Goal: Task Accomplishment & Management: Manage account settings

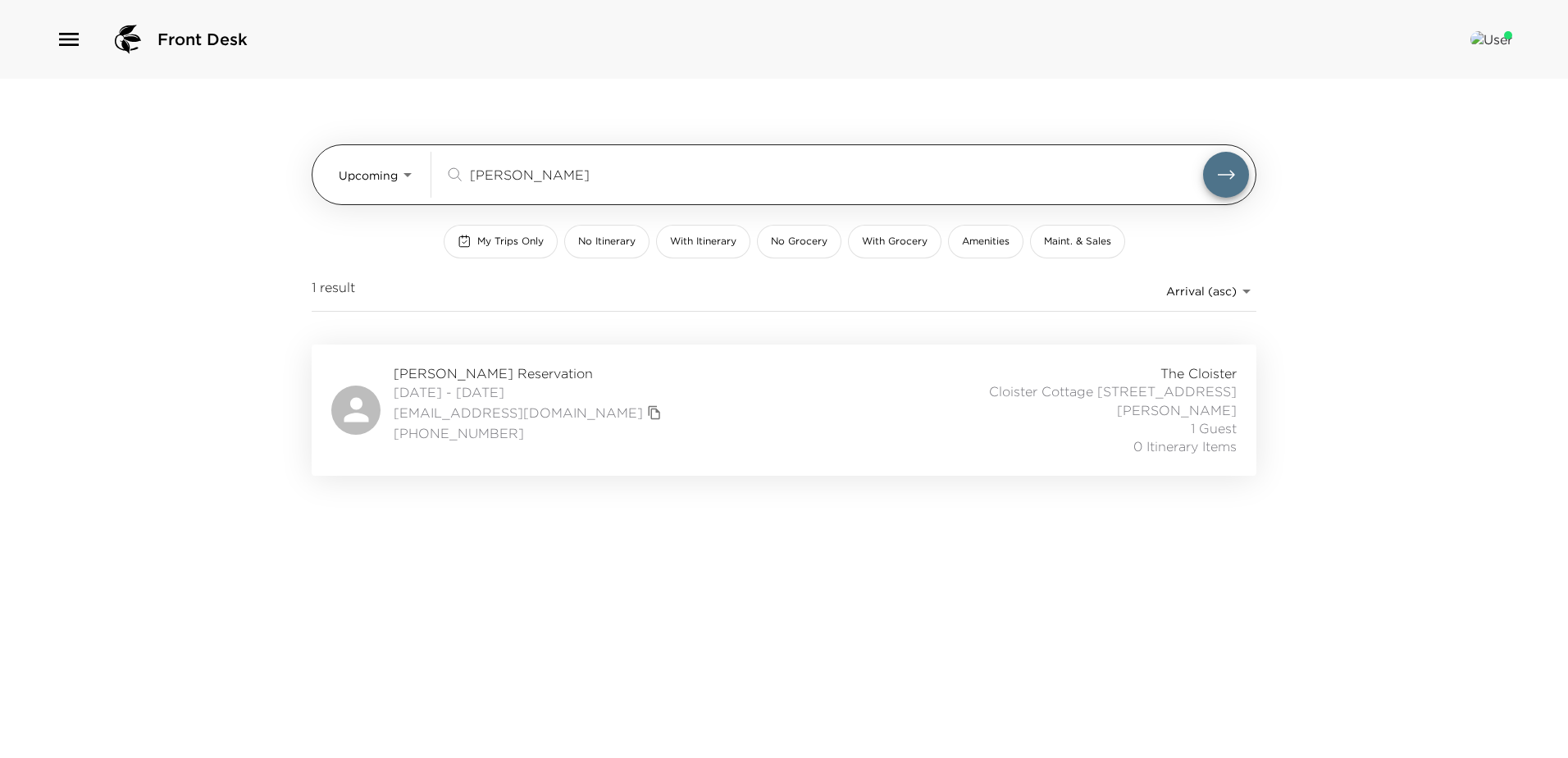
drag, startPoint x: 553, startPoint y: 185, endPoint x: 405, endPoint y: 153, distance: 151.4
click at [405, 153] on div "Upcoming Upcoming sadow ​" at bounding box center [793, 174] width 910 height 46
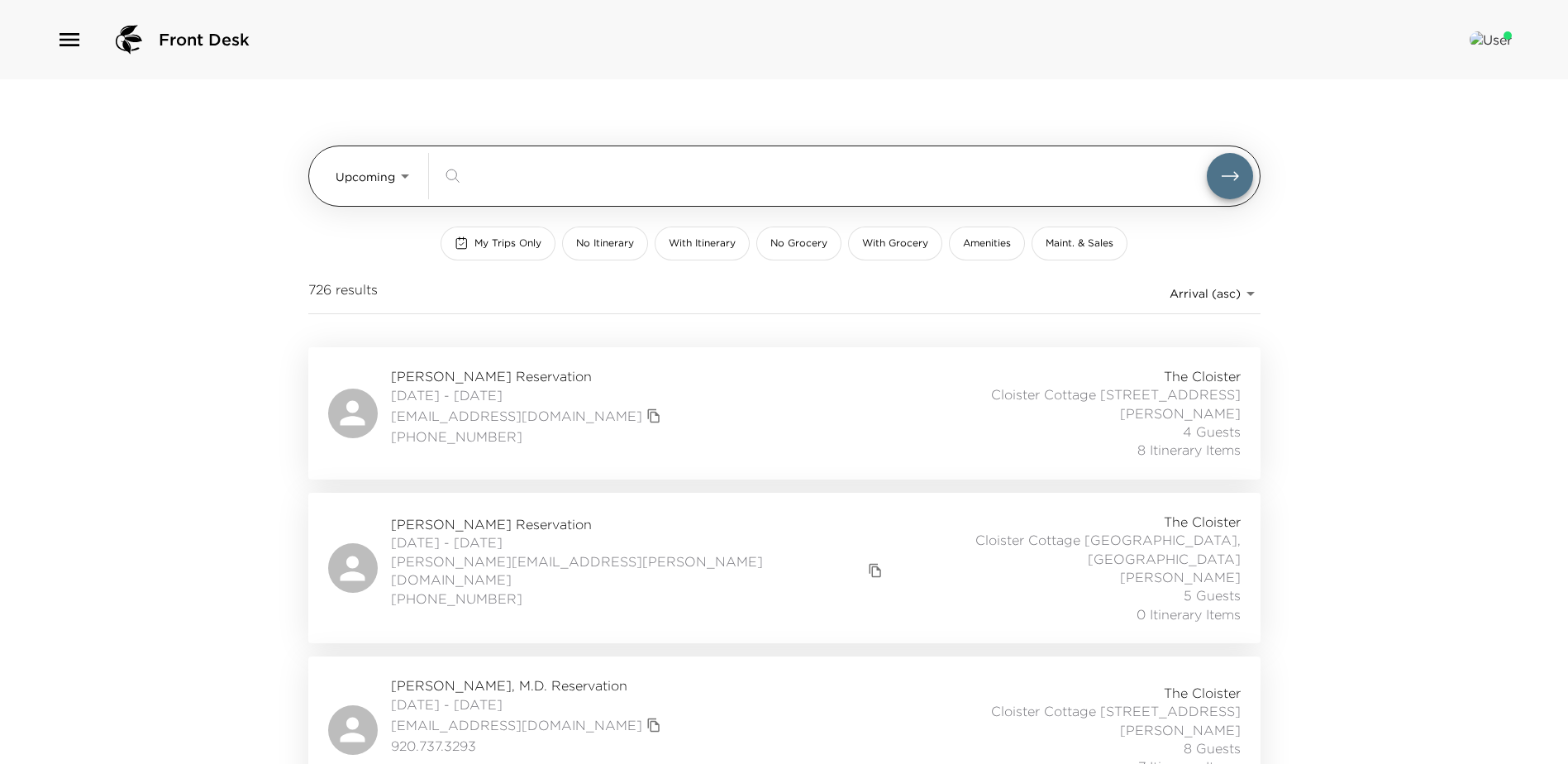
click at [400, 174] on body "Front Desk Upcoming Upcoming ​ My Trips Only No Itinerary With Itinerary No Gro…" at bounding box center [784, 382] width 1568 height 764
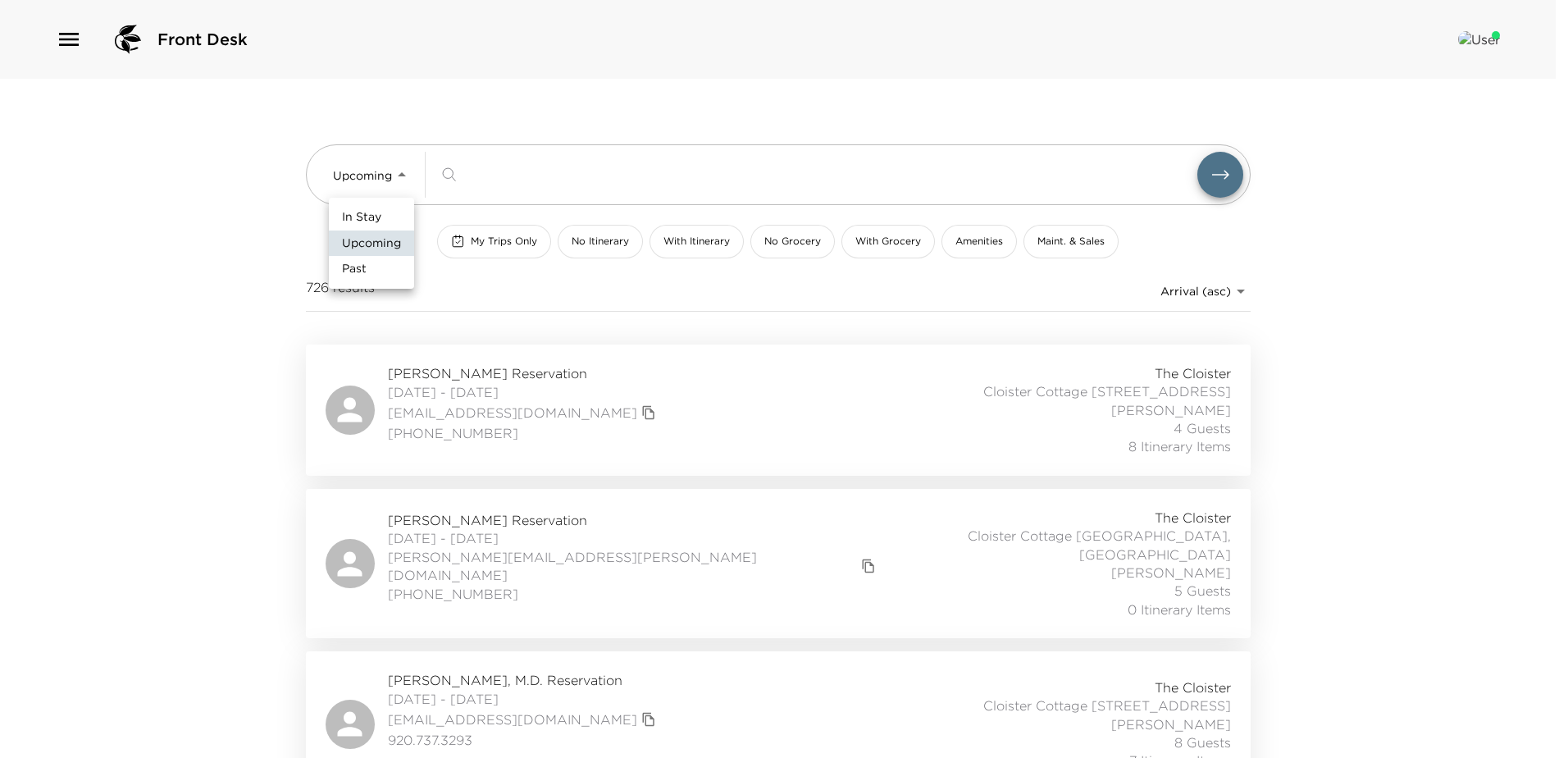
click at [358, 212] on span "In Stay" at bounding box center [362, 217] width 40 height 16
type input "In-Stay"
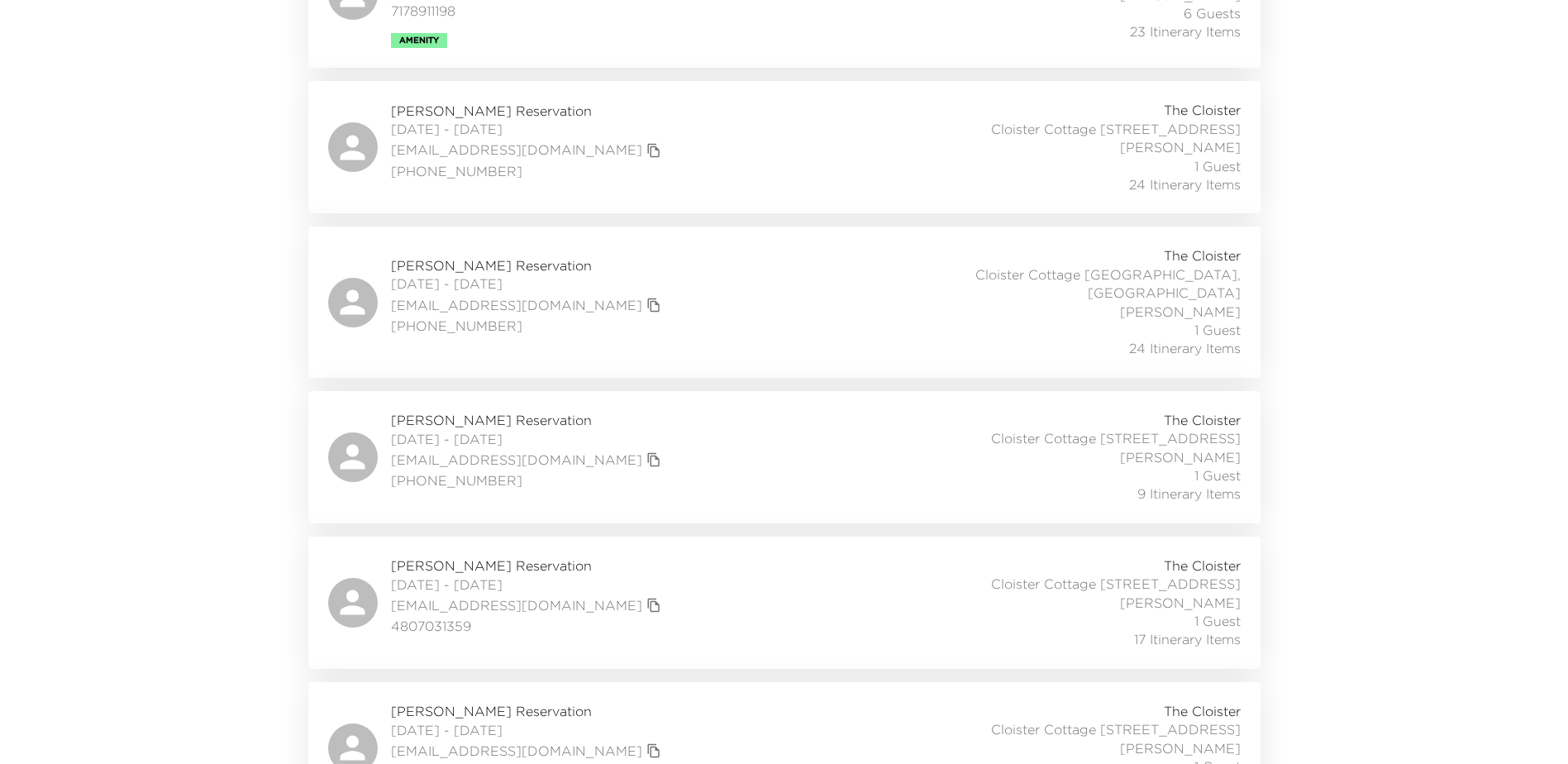
scroll to position [1090, 0]
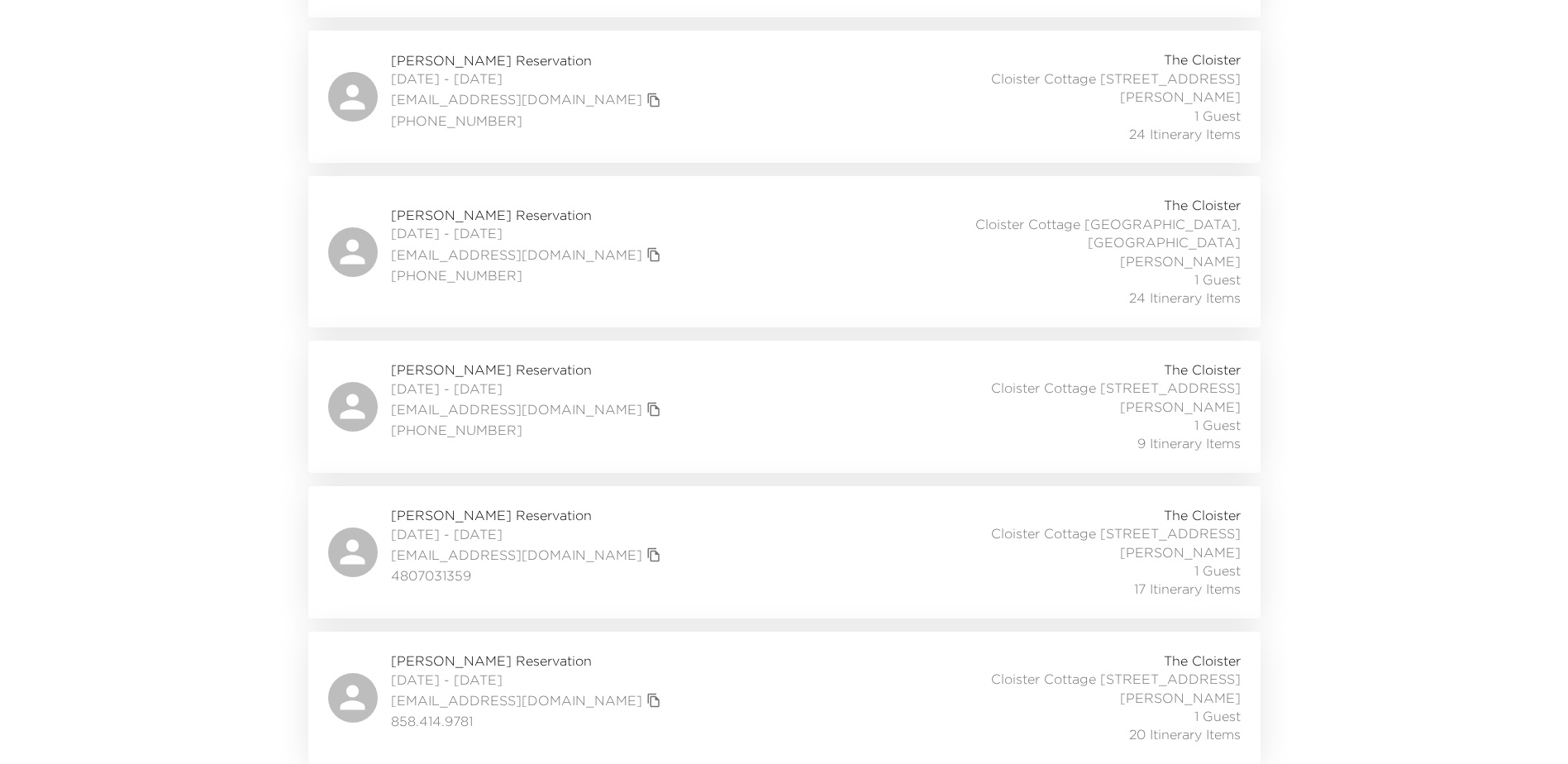
click at [654, 681] on div "Mick Savage Reservation 09/02/2025 - 09/30/2025 micksavage@gmail.com 858.414.97…" at bounding box center [784, 697] width 912 height 92
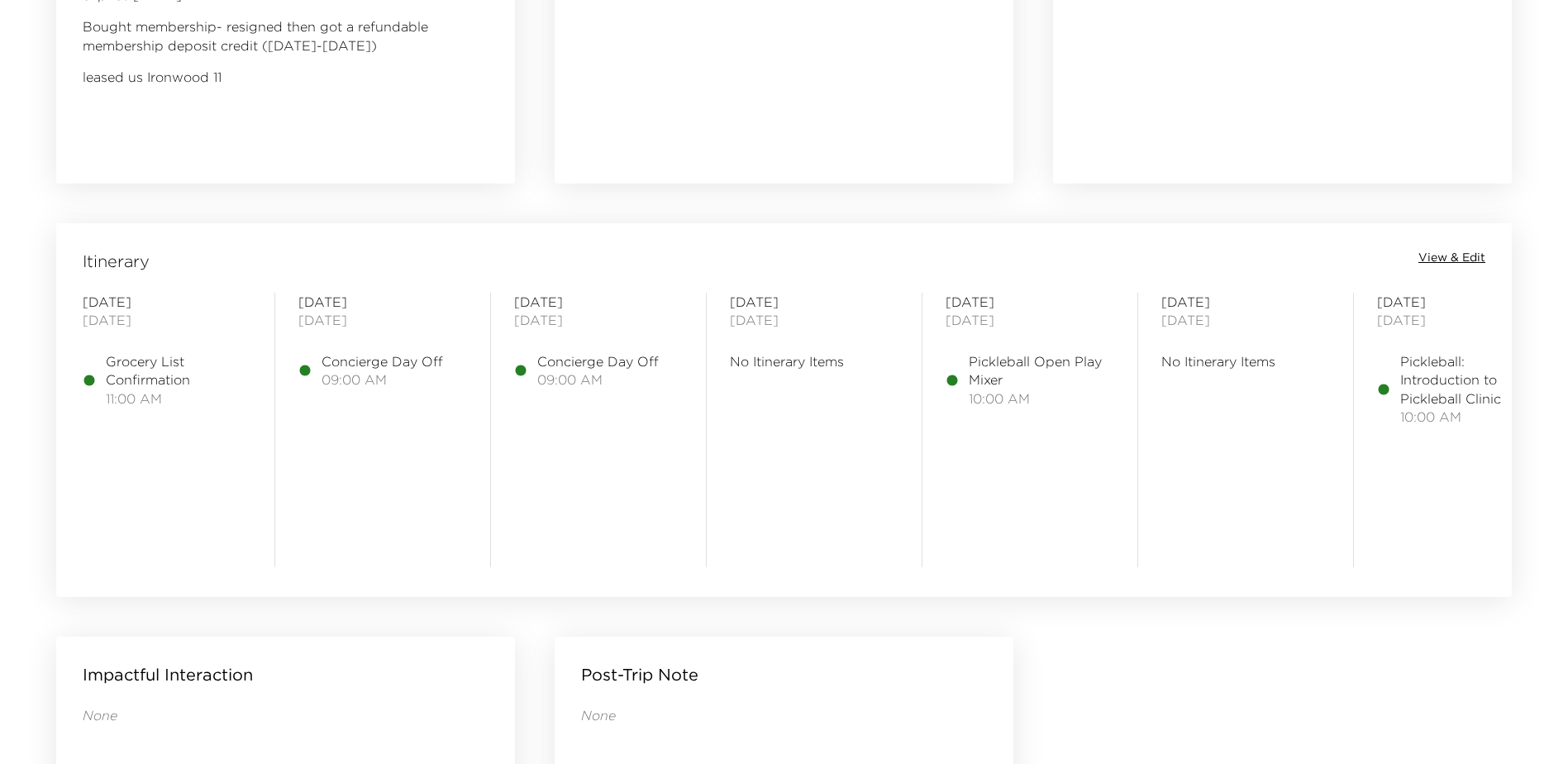
scroll to position [1157, 0]
click at [1447, 258] on span "View & Edit" at bounding box center [1451, 256] width 67 height 16
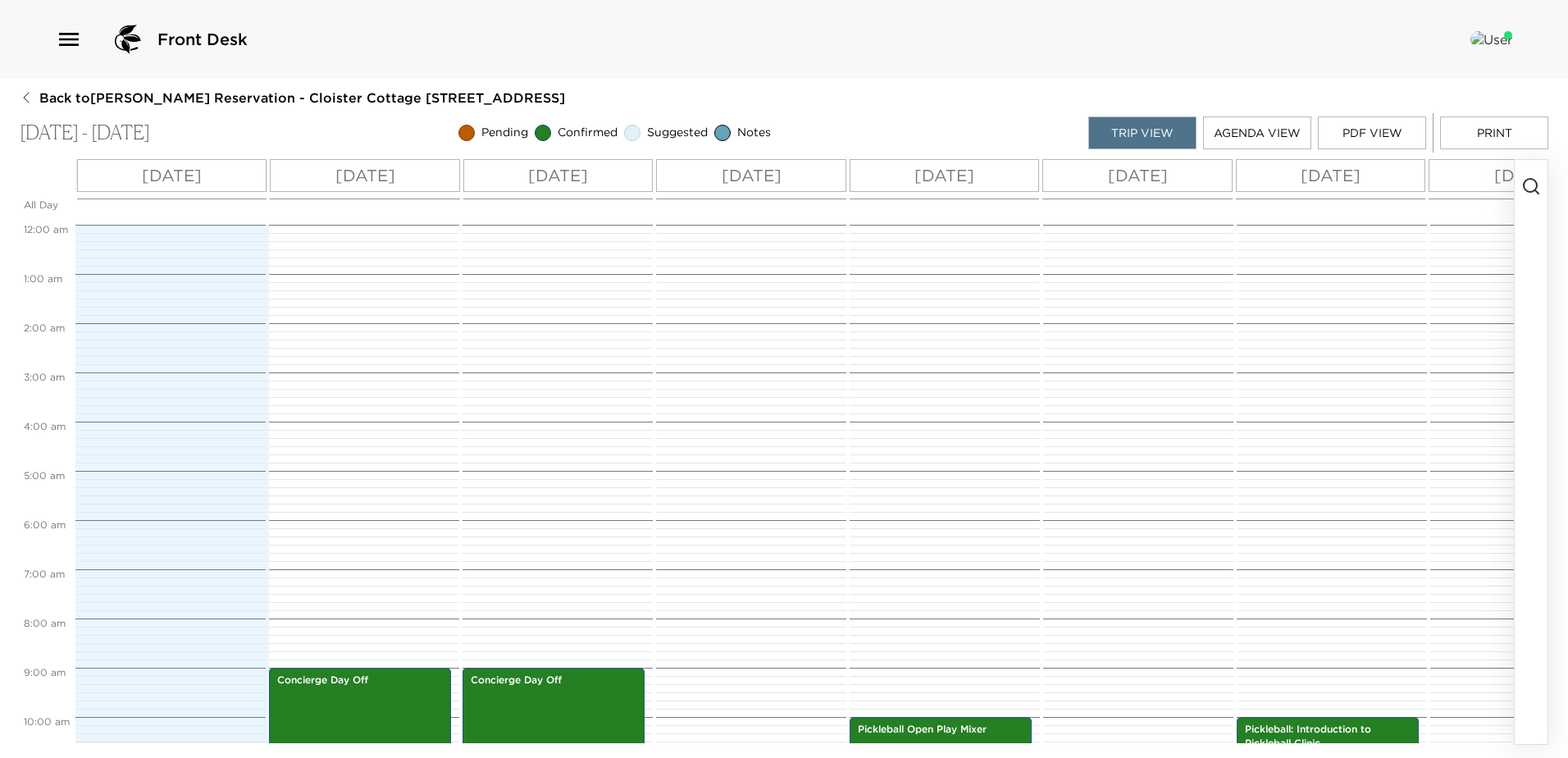
scroll to position [443, 0]
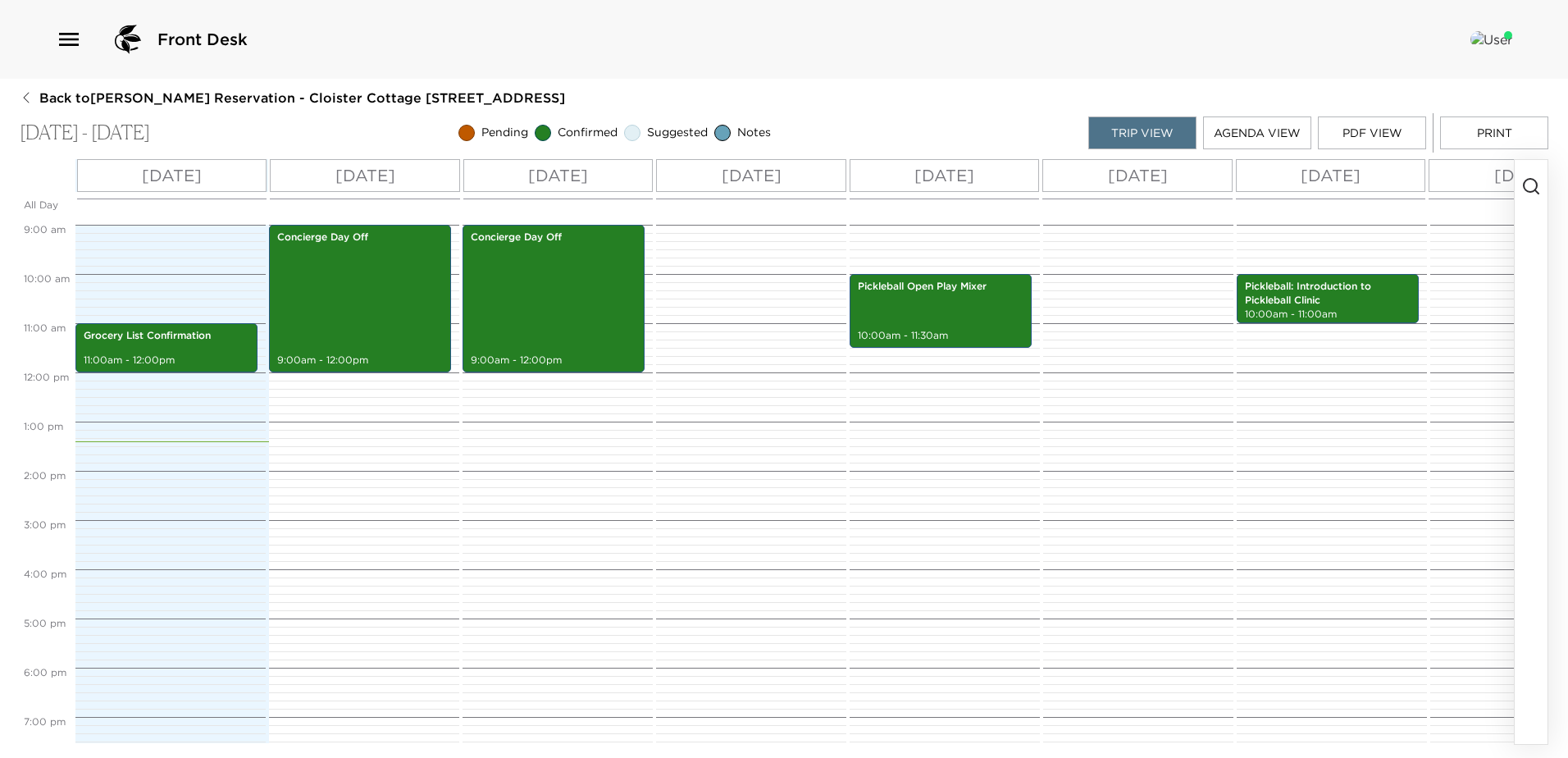
click at [379, 173] on p "[DATE]" at bounding box center [365, 175] width 59 height 25
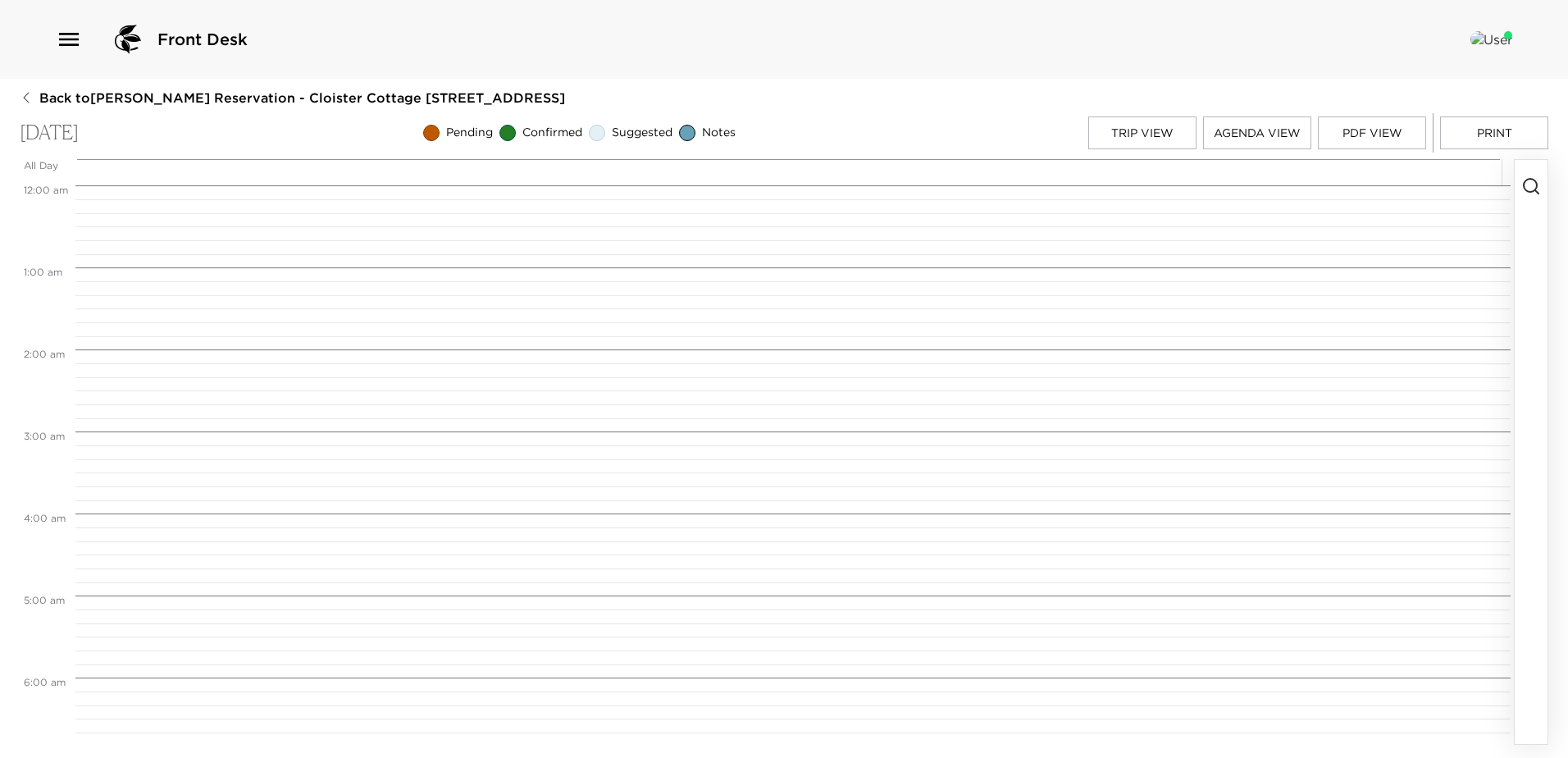
scroll to position [738, 0]
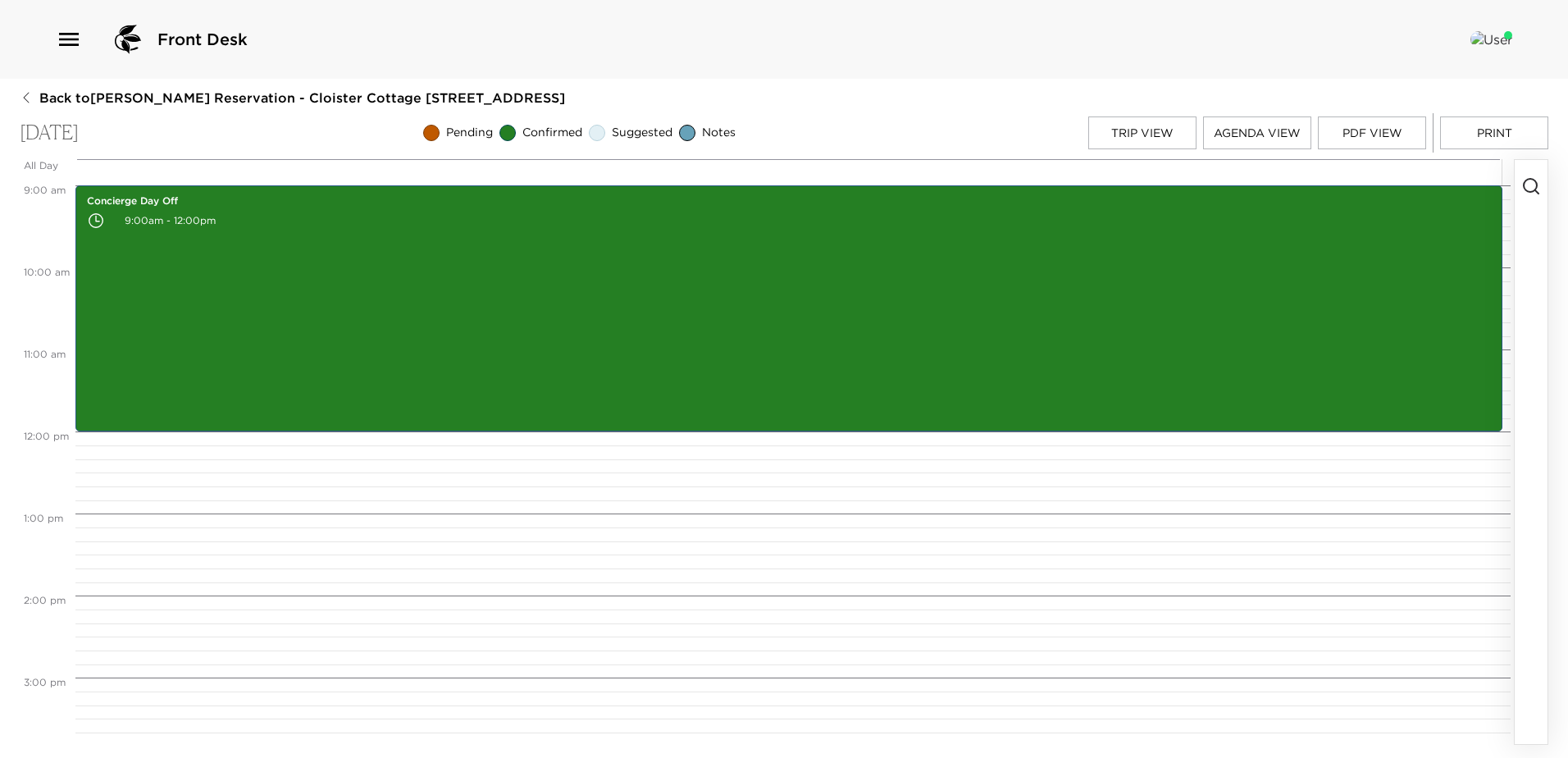
click at [1528, 177] on icon "button" at bounding box center [1530, 186] width 20 height 20
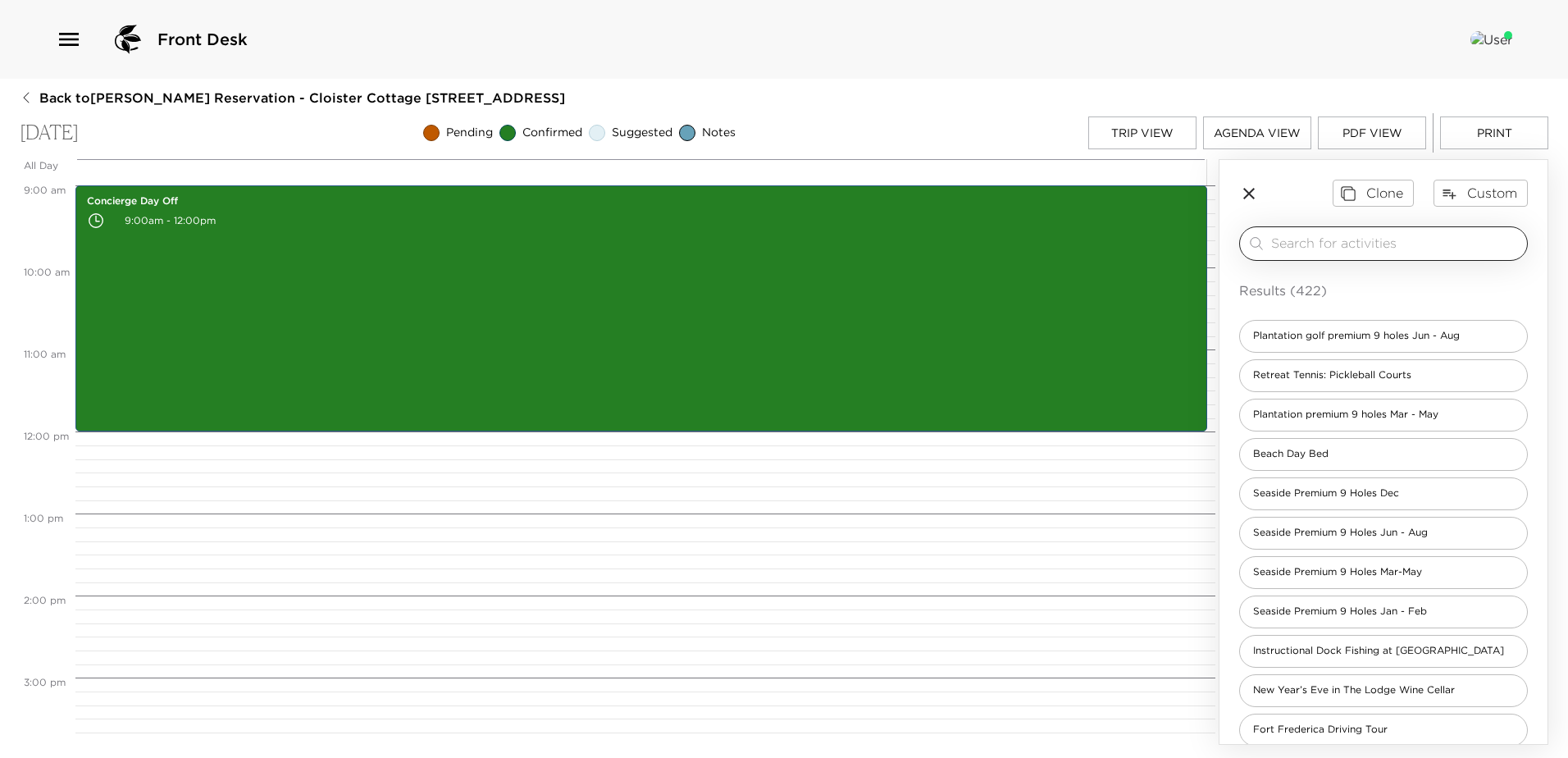
click at [1290, 242] on input "search" at bounding box center [1395, 243] width 249 height 19
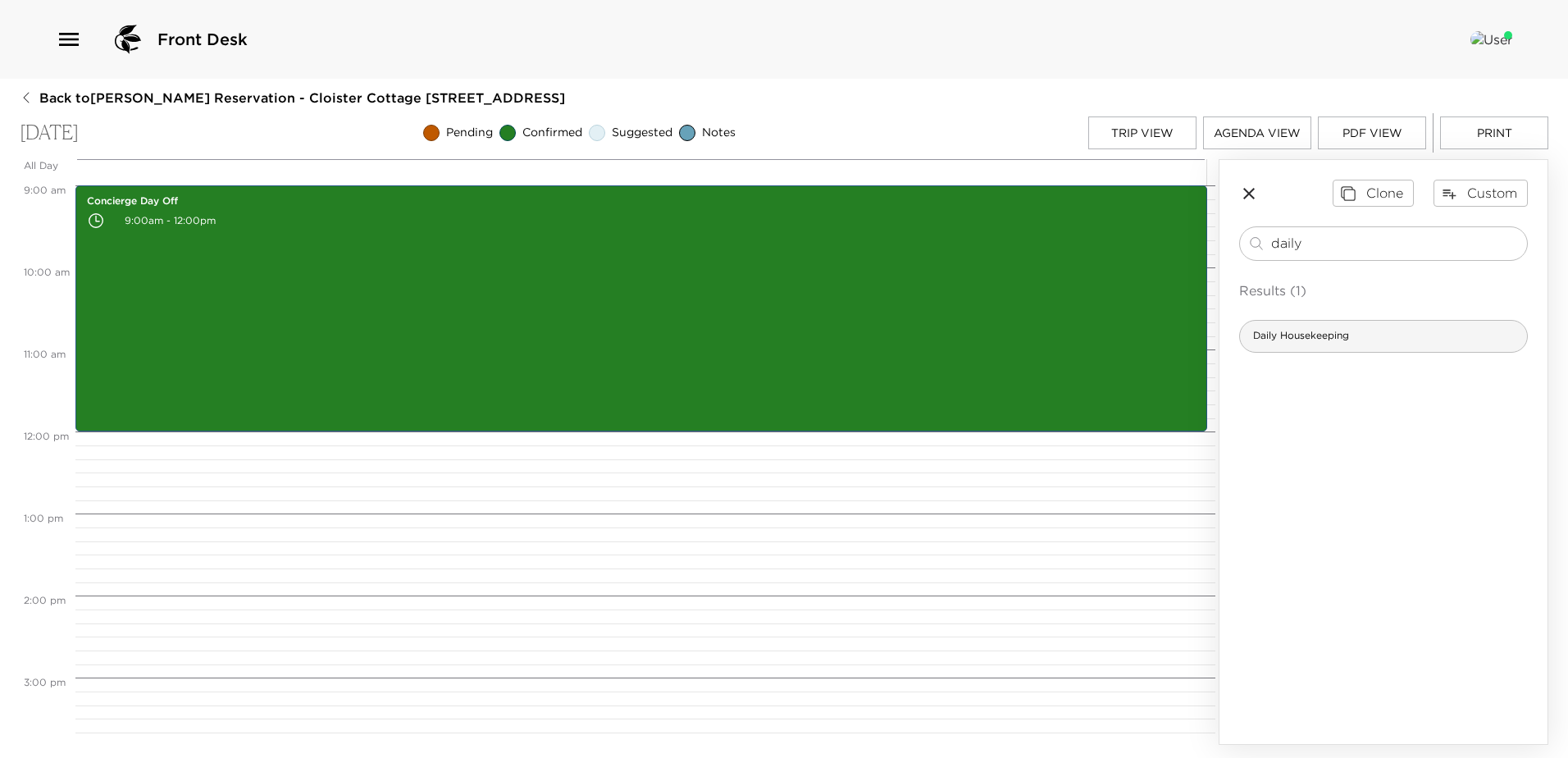
type input "daily"
click at [1309, 343] on span "Daily Housekeeping" at bounding box center [1301, 336] width 123 height 14
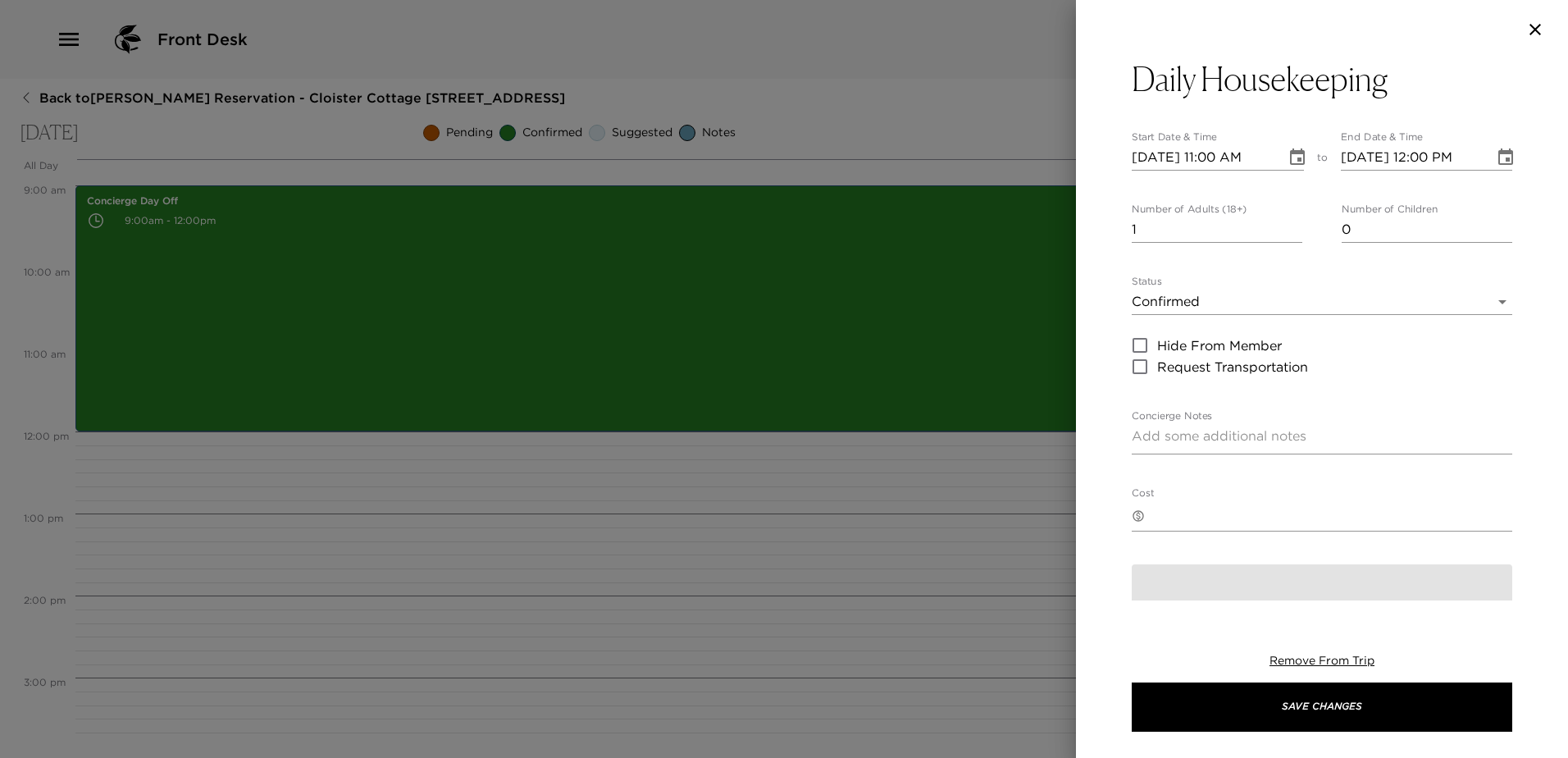
type textarea "We are asking that when our team enters to clean that you be on the back patio/…"
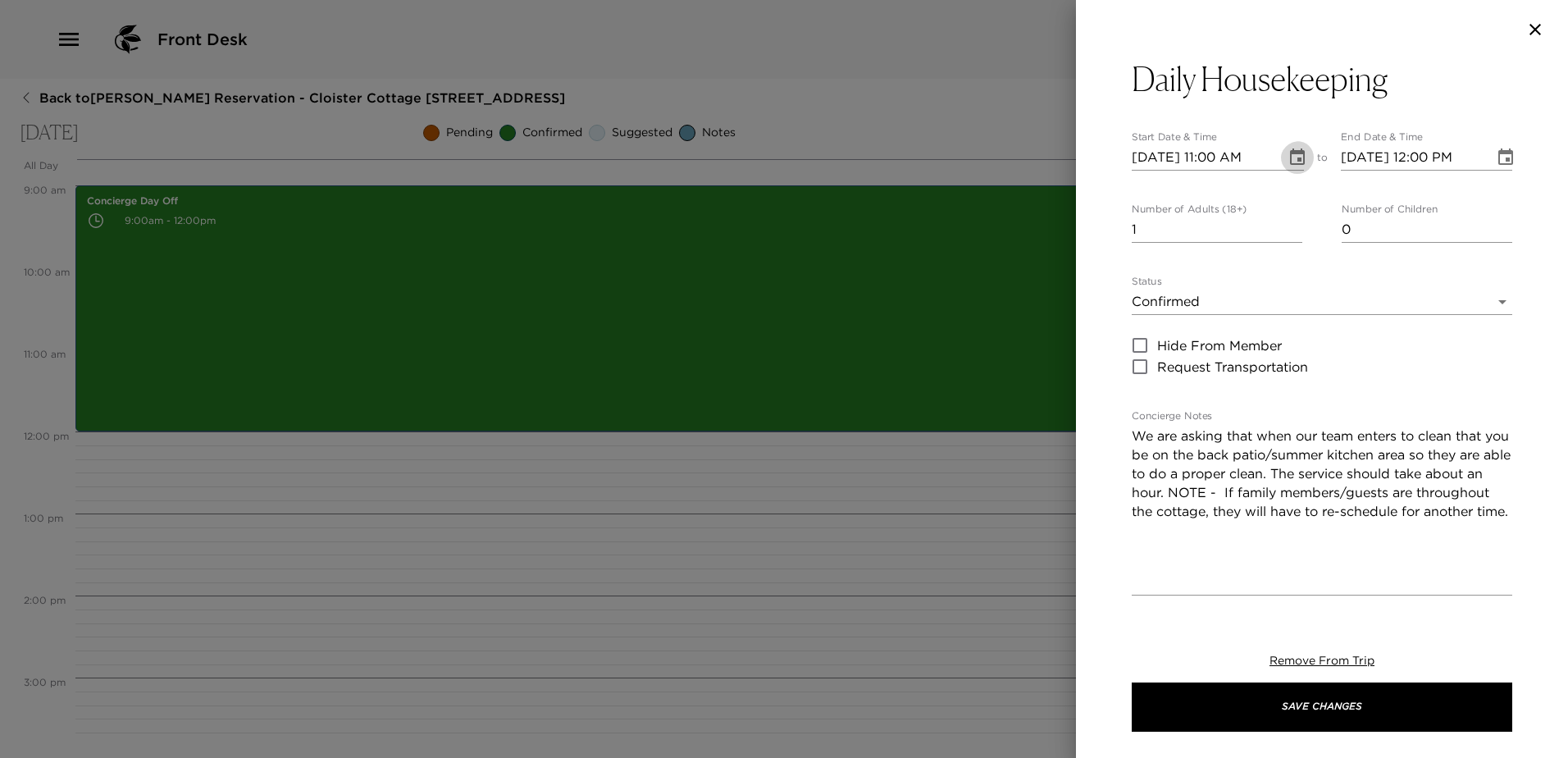
click at [1287, 157] on icon "Choose date, selected date is Sep 3, 2025" at bounding box center [1296, 157] width 20 height 20
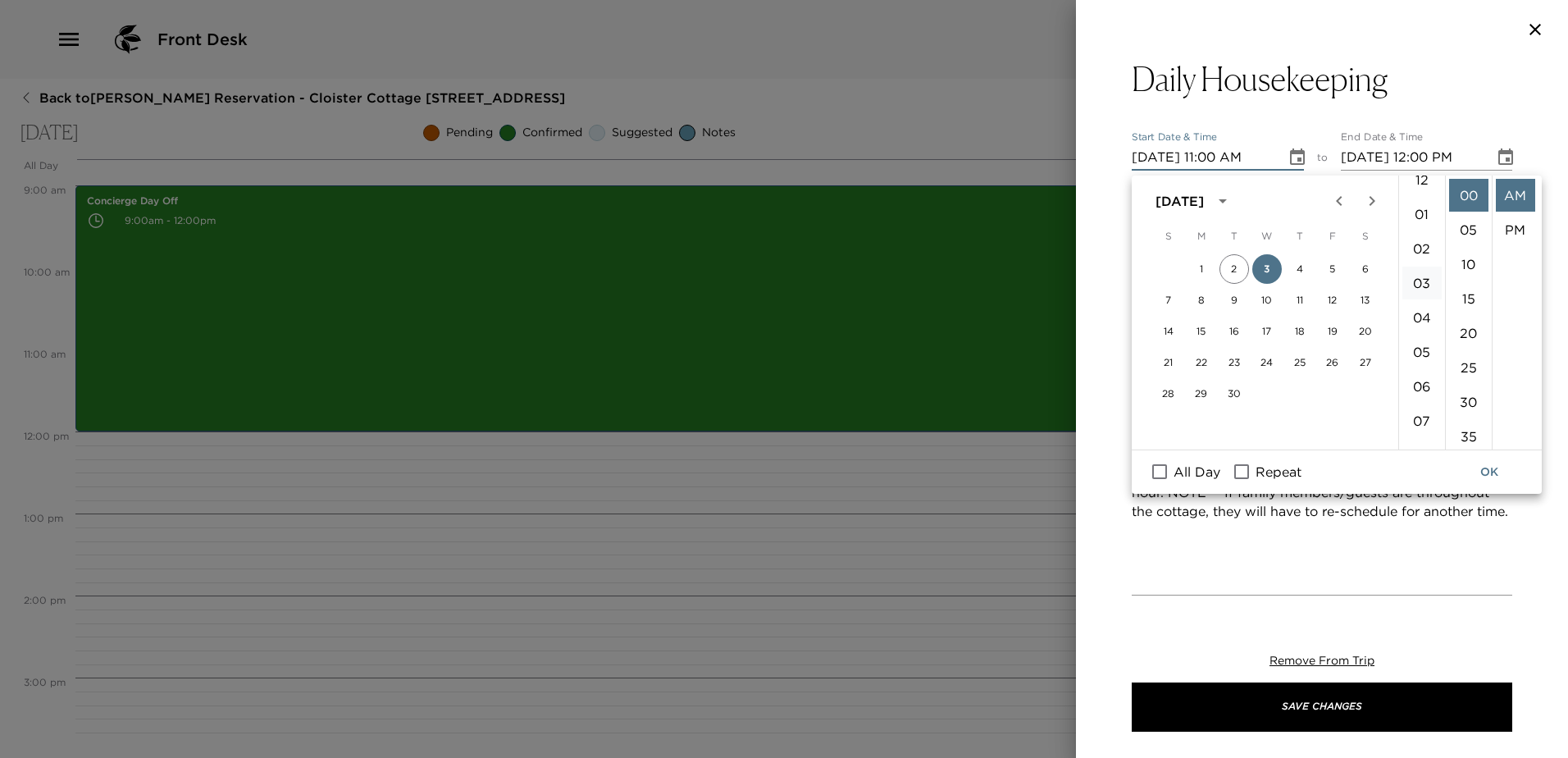
scroll to position [0, 0]
click at [1417, 269] on li "02" at bounding box center [1422, 264] width 40 height 33
click at [1509, 237] on li "PM" at bounding box center [1515, 229] width 40 height 33
type input "[DATE] 02:00 PM"
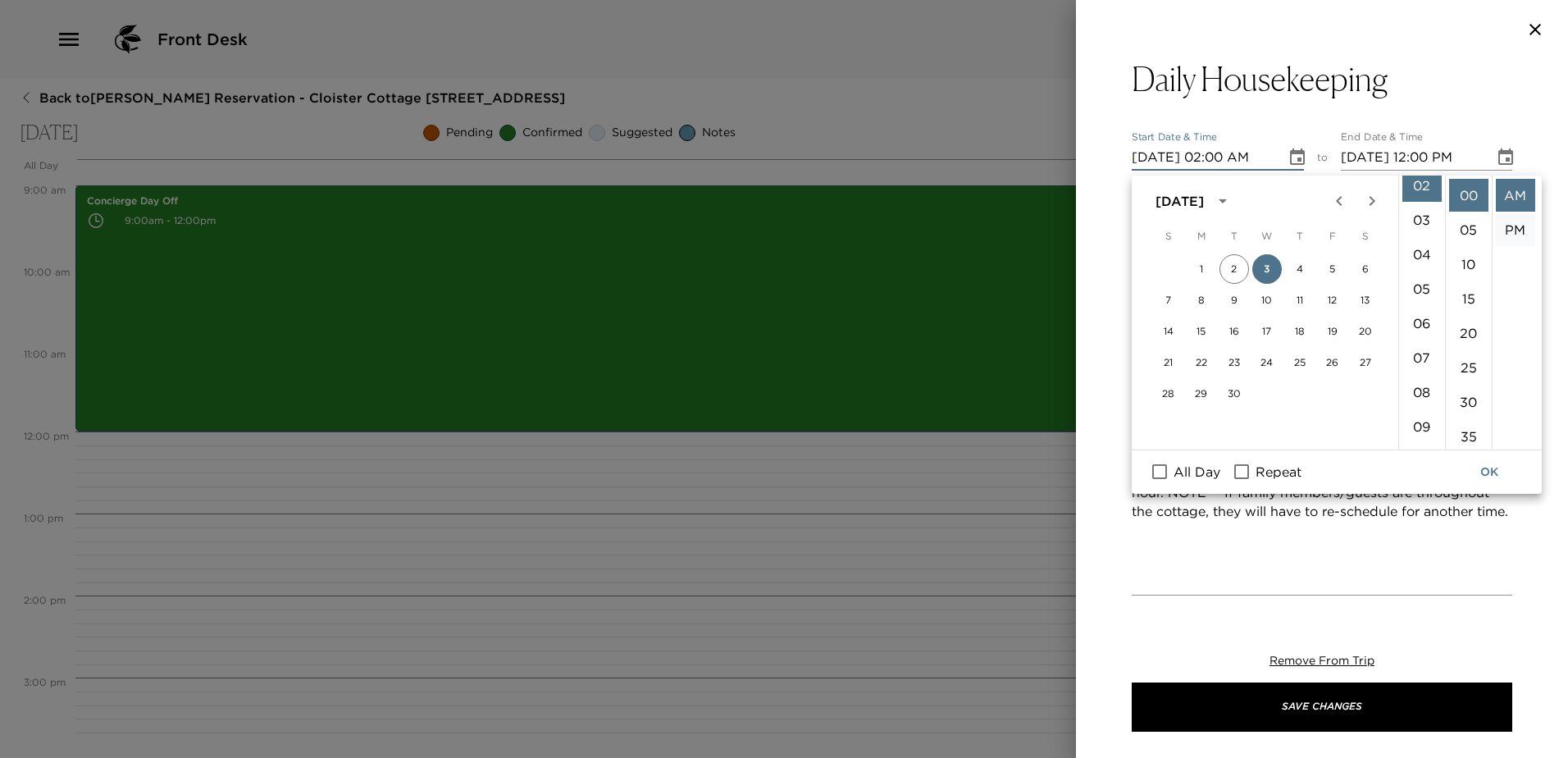
type input "[DATE] 03:00 PM"
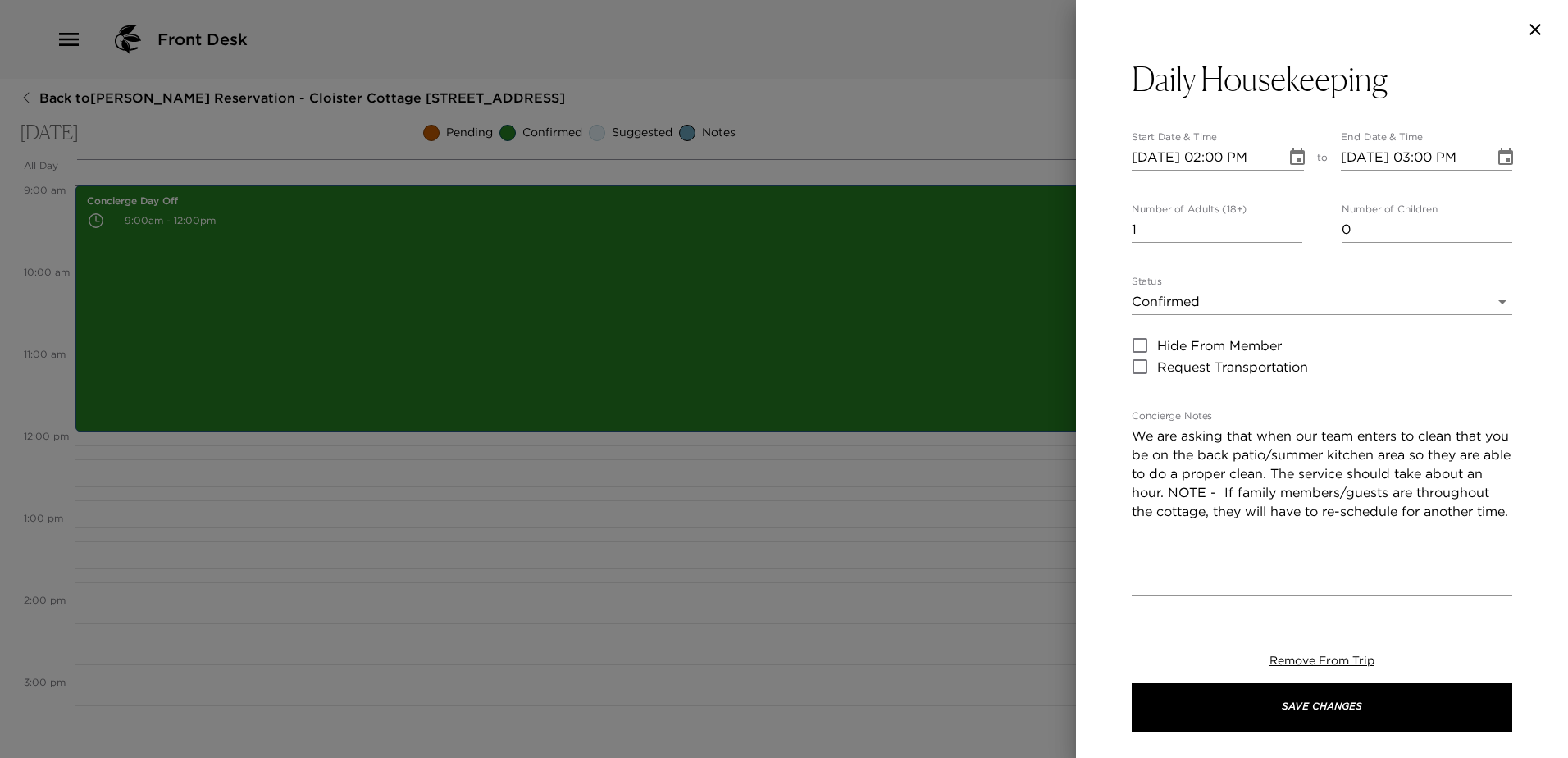
scroll to position [40, 0]
click at [1498, 152] on icon "Choose date, selected date is Sep 3, 2025" at bounding box center [1506, 156] width 15 height 16
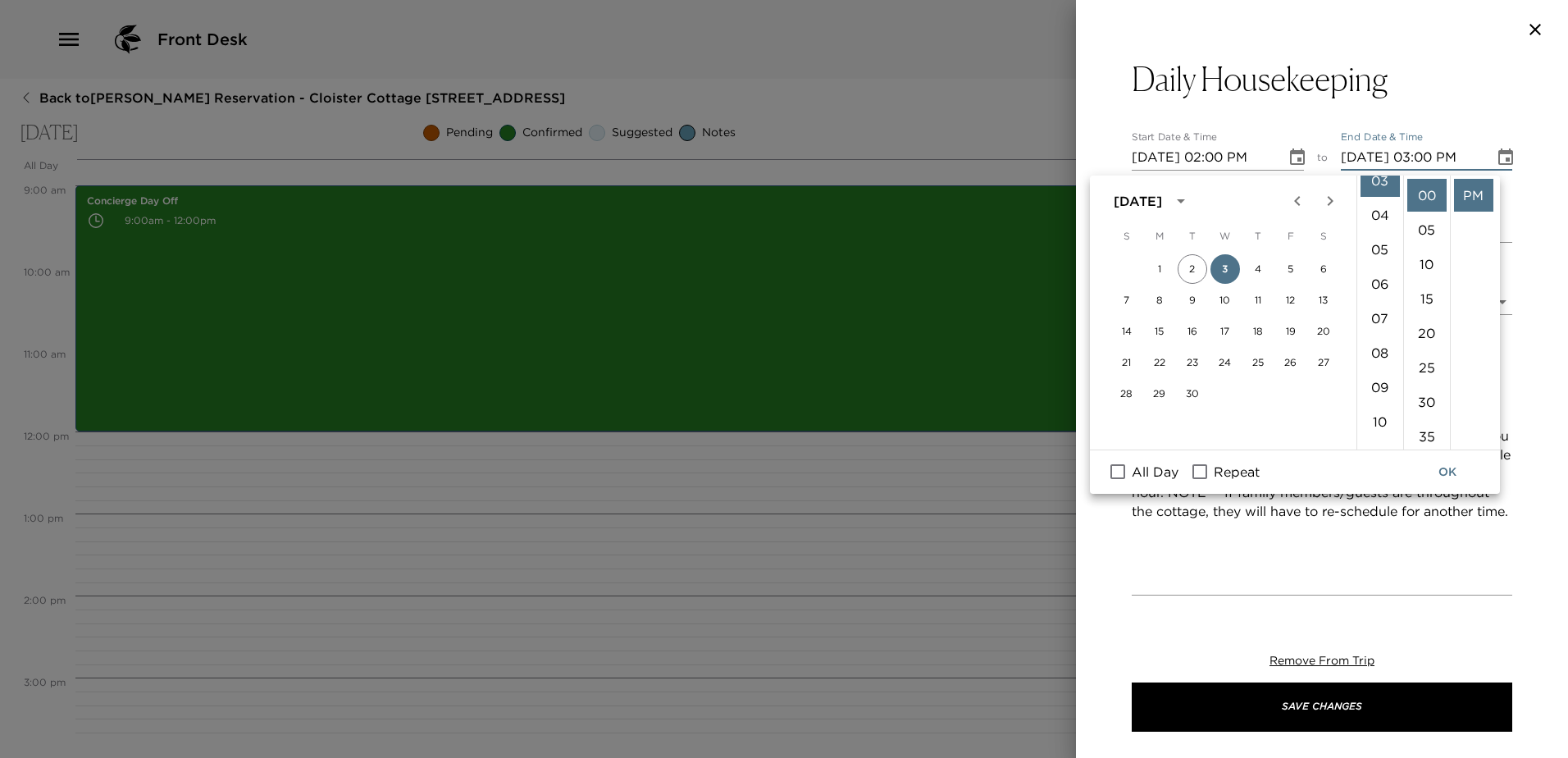
click at [1217, 472] on input "Repeat" at bounding box center [1199, 471] width 35 height 22
checkbox input "true"
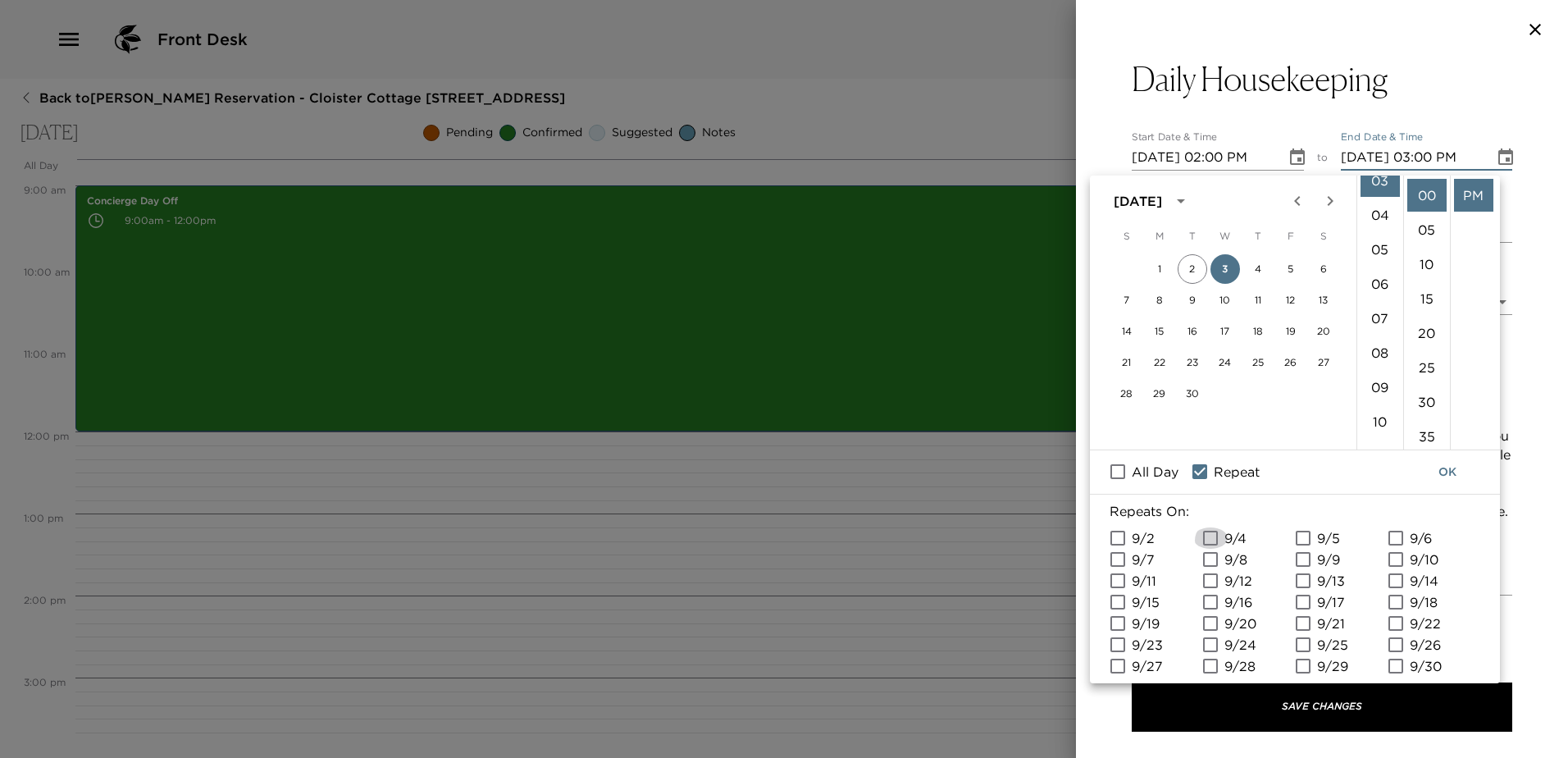
click at [1211, 549] on input "9/4" at bounding box center [1210, 537] width 35 height 22
checkbox input "true"
click at [1298, 547] on input "9/5" at bounding box center [1303, 537] width 35 height 22
checkbox input "true"
click at [1399, 548] on input "9/6" at bounding box center [1395, 537] width 35 height 22
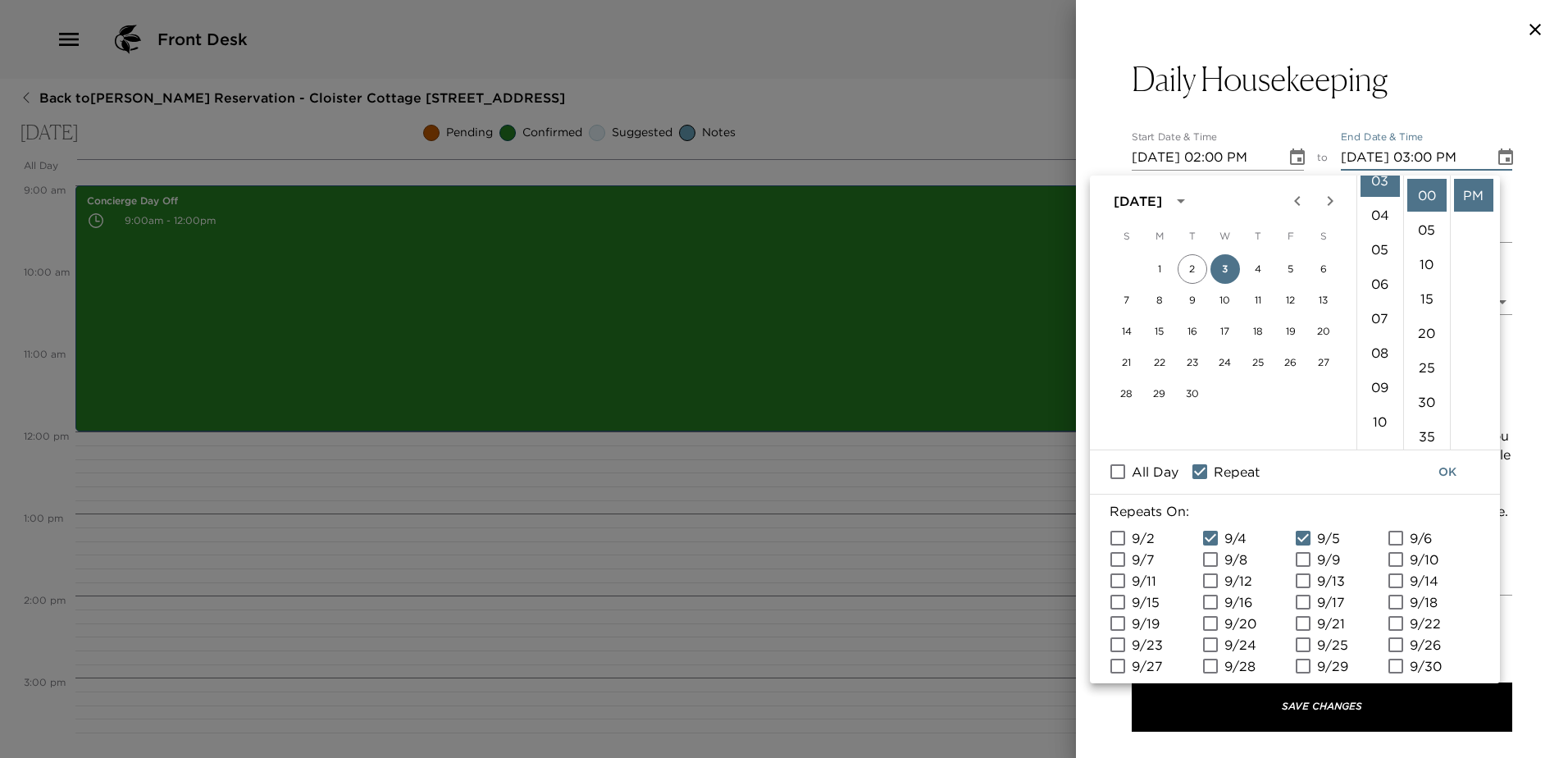
checkbox input "true"
click at [1445, 471] on button "OK" at bounding box center [1447, 471] width 53 height 30
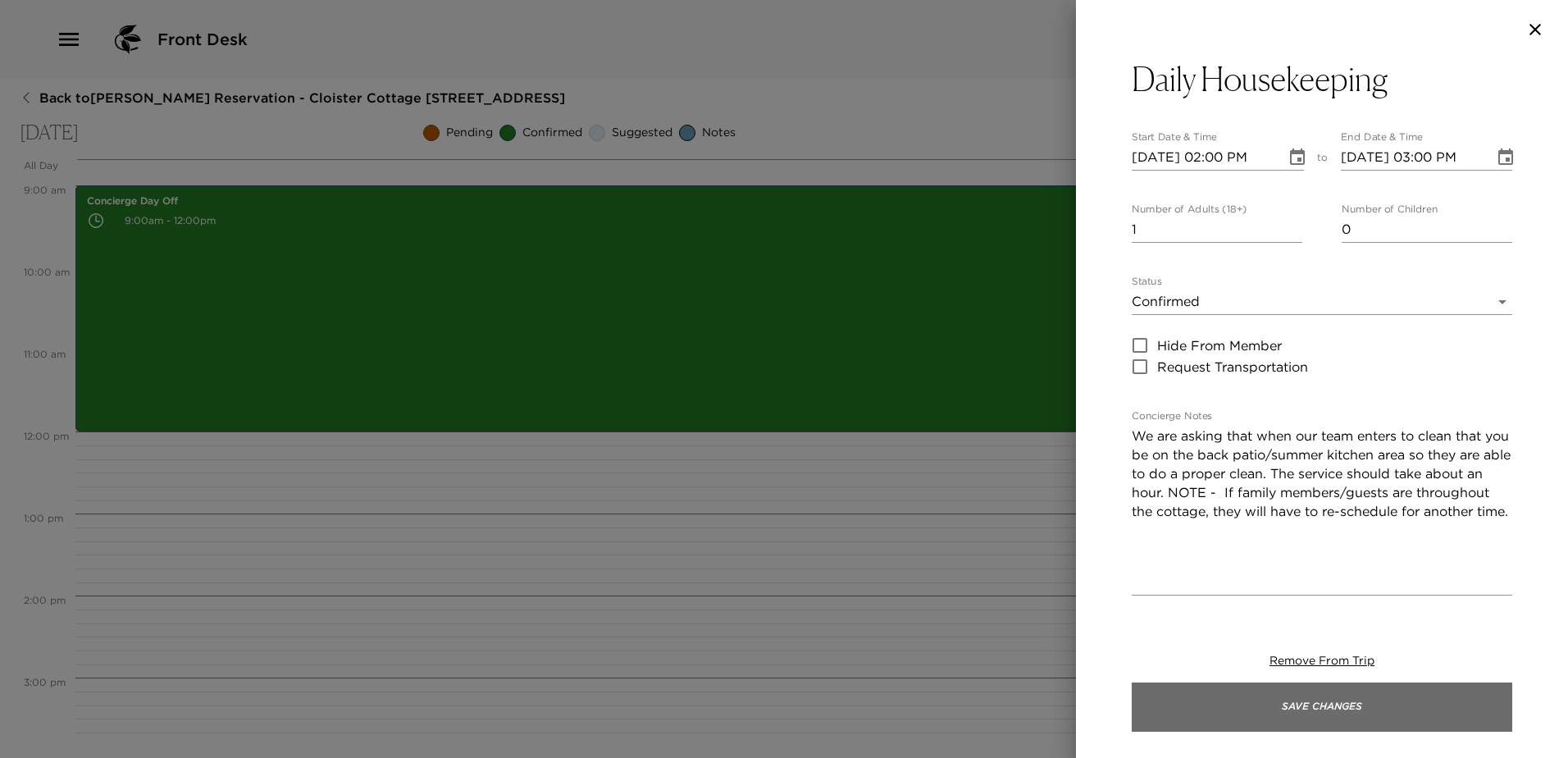
click at [1323, 704] on button "Save Changes" at bounding box center [1322, 707] width 381 height 49
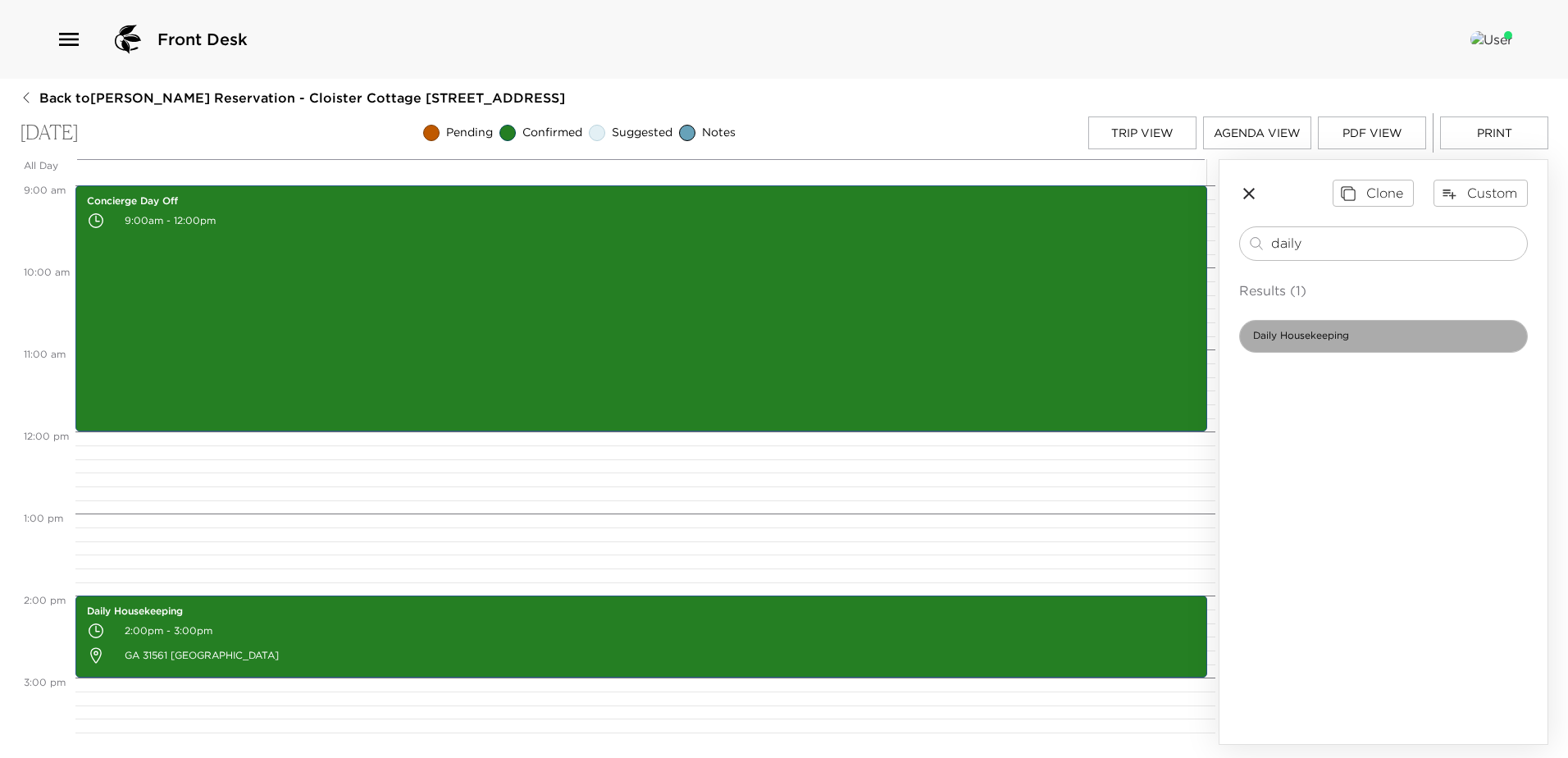
click at [1329, 327] on div "Daily Housekeeping" at bounding box center [1383, 336] width 289 height 33
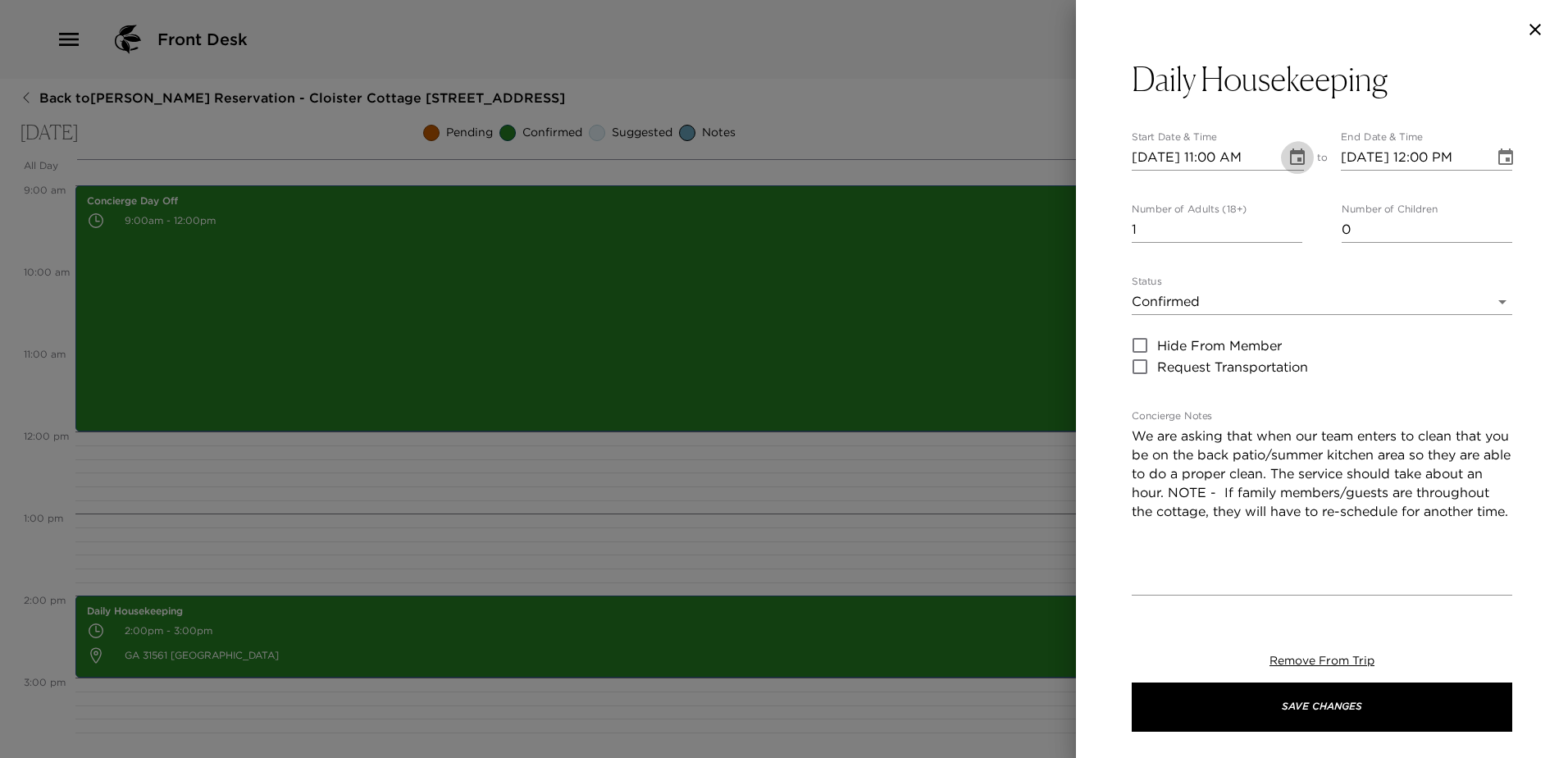
click at [1287, 159] on icon "Choose date, selected date is Sep 3, 2025" at bounding box center [1296, 157] width 20 height 20
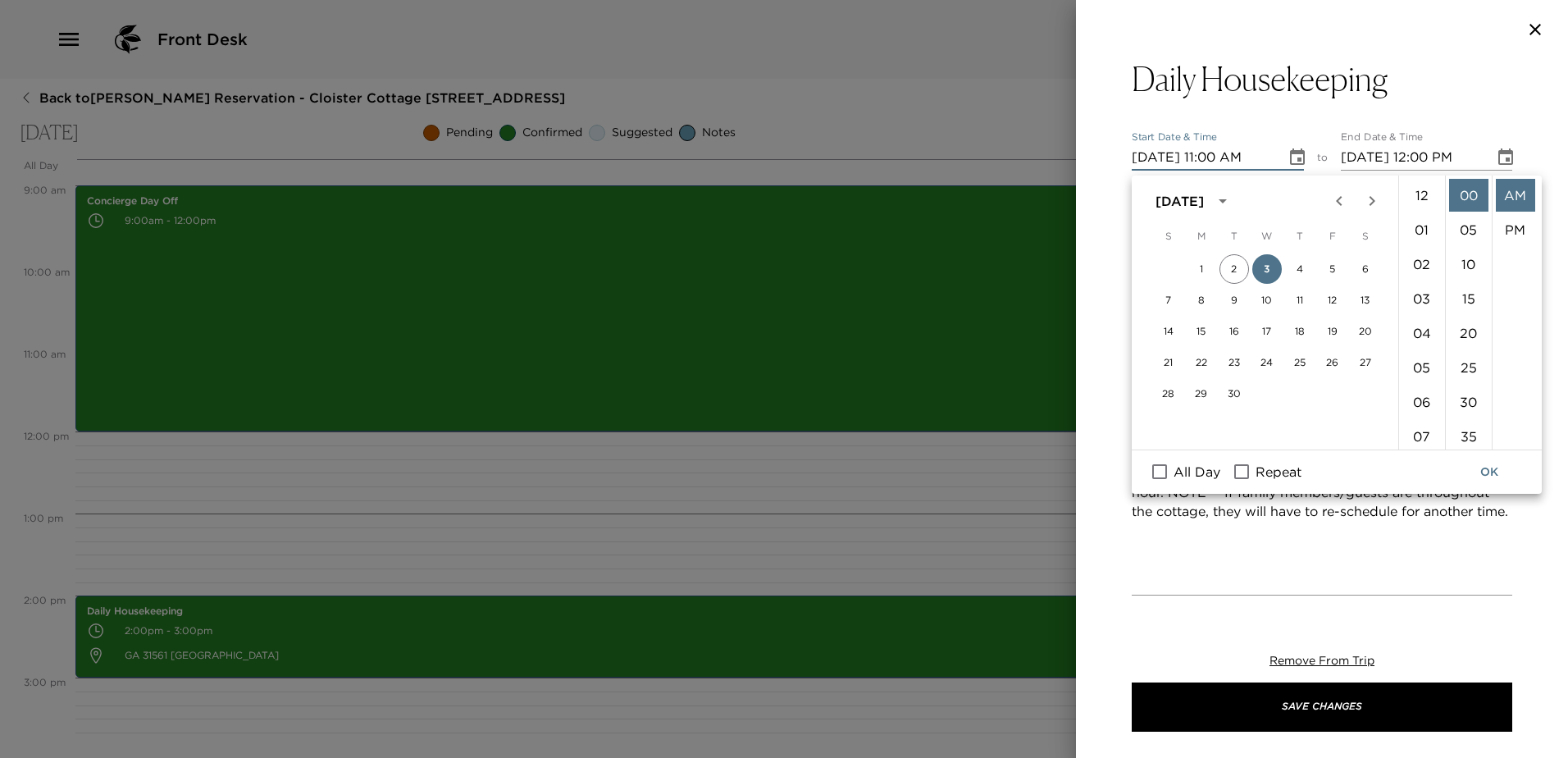
scroll to position [433, 0]
click at [1166, 299] on button "7" at bounding box center [1168, 300] width 29 height 29
type input "[DATE] 11:00 AM"
type input "[DATE] 12:00 PM"
click at [1287, 157] on icon "Choose date, selected date is Sep 7, 2025" at bounding box center [1296, 157] width 20 height 20
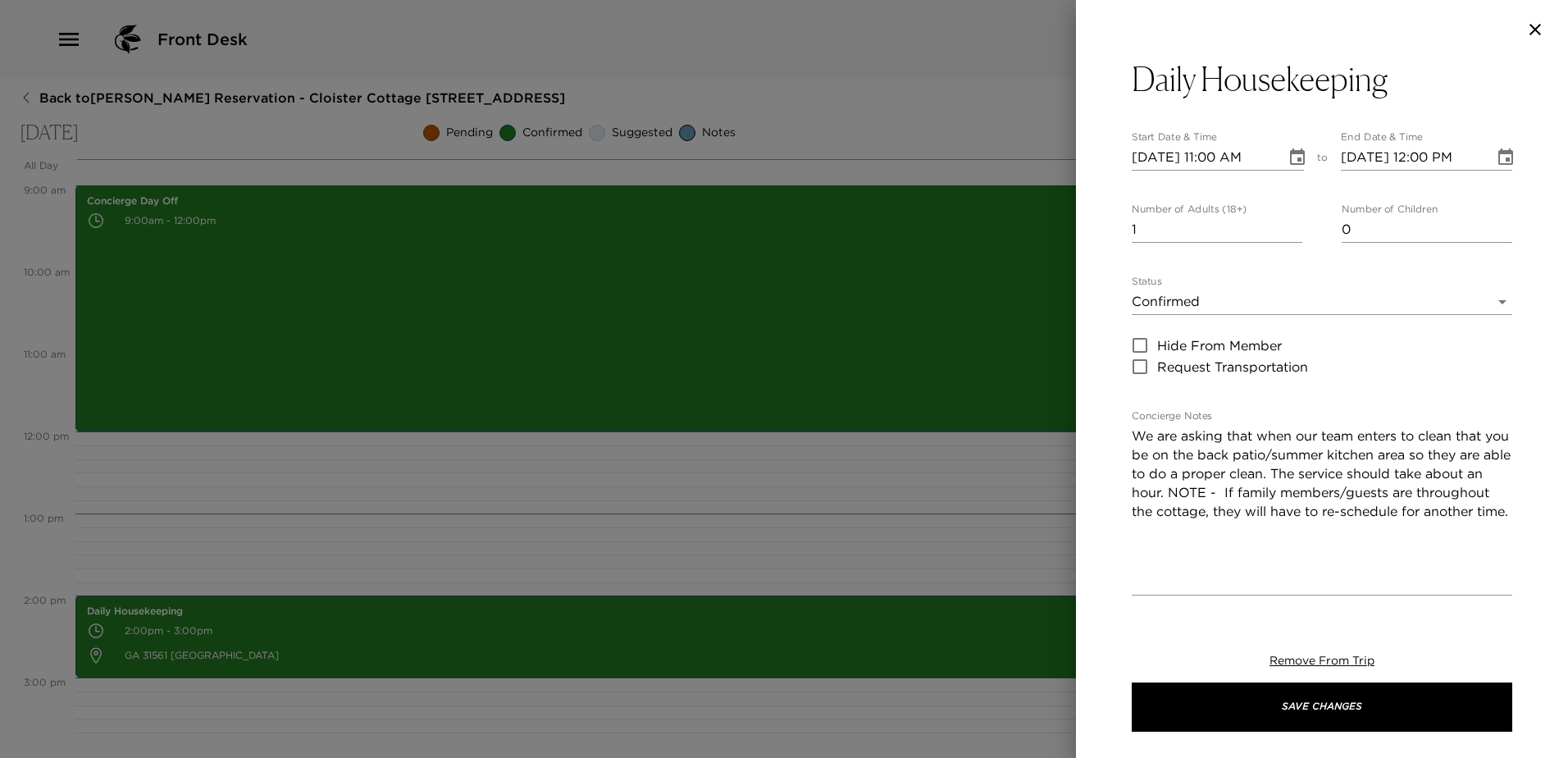
click at [1287, 160] on icon "Choose date, selected date is Sep 7, 2025" at bounding box center [1296, 157] width 20 height 20
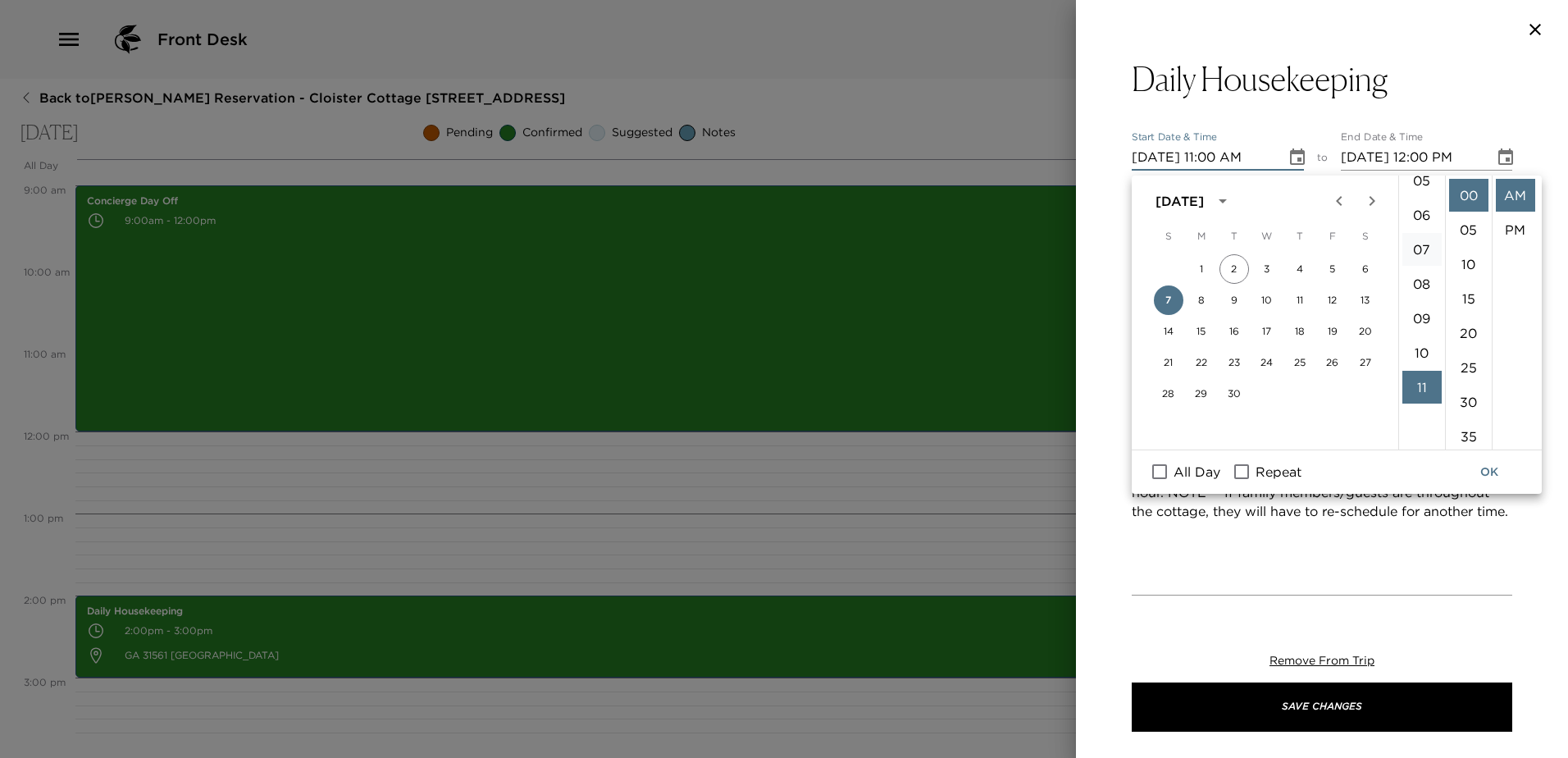
scroll to position [0, 0]
click at [1411, 233] on li "01" at bounding box center [1422, 229] width 40 height 33
click at [1520, 236] on li "PM" at bounding box center [1515, 229] width 40 height 33
type input "[DATE] 01:00 PM"
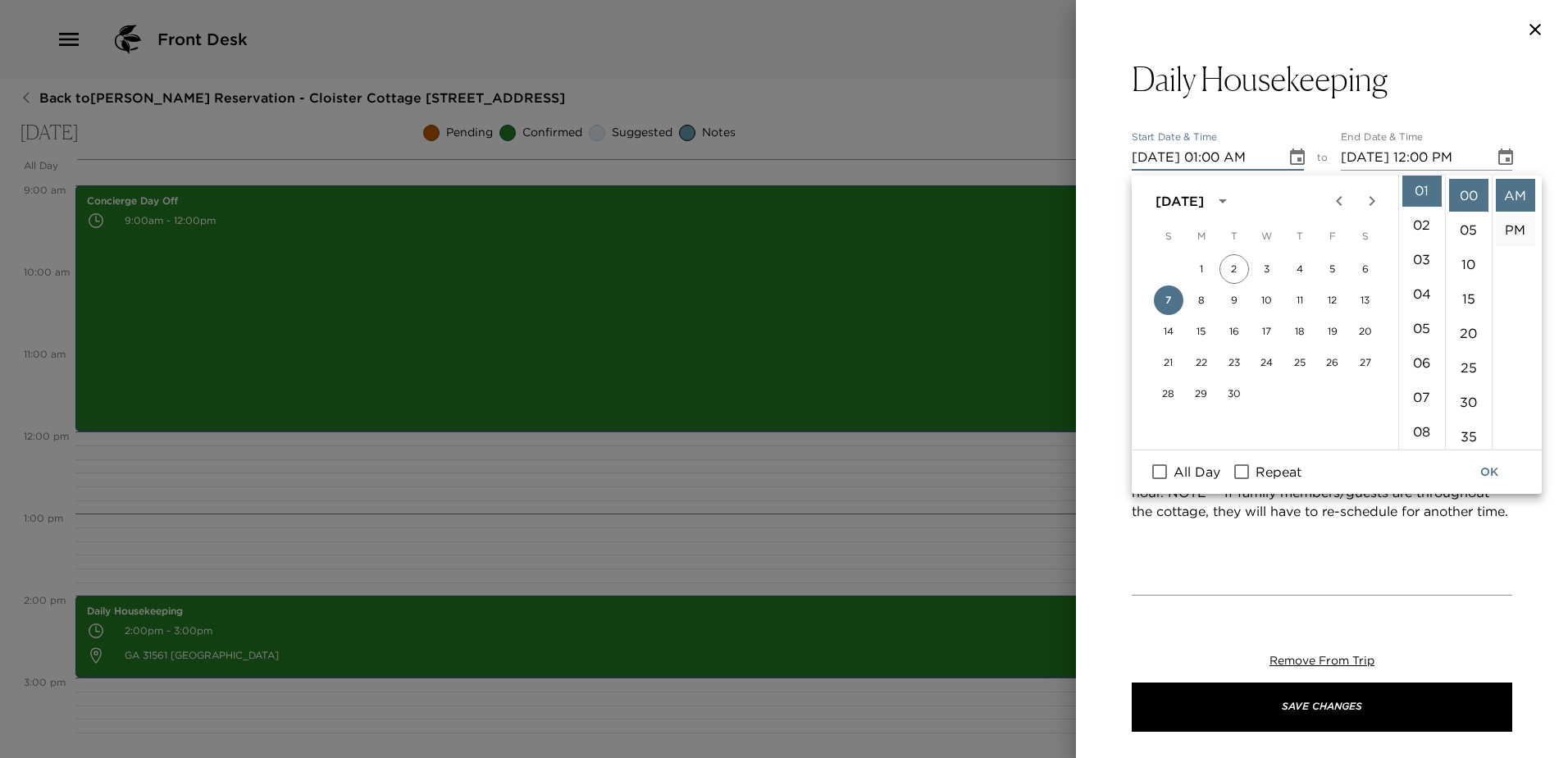
type input "[DATE] 02:00 PM"
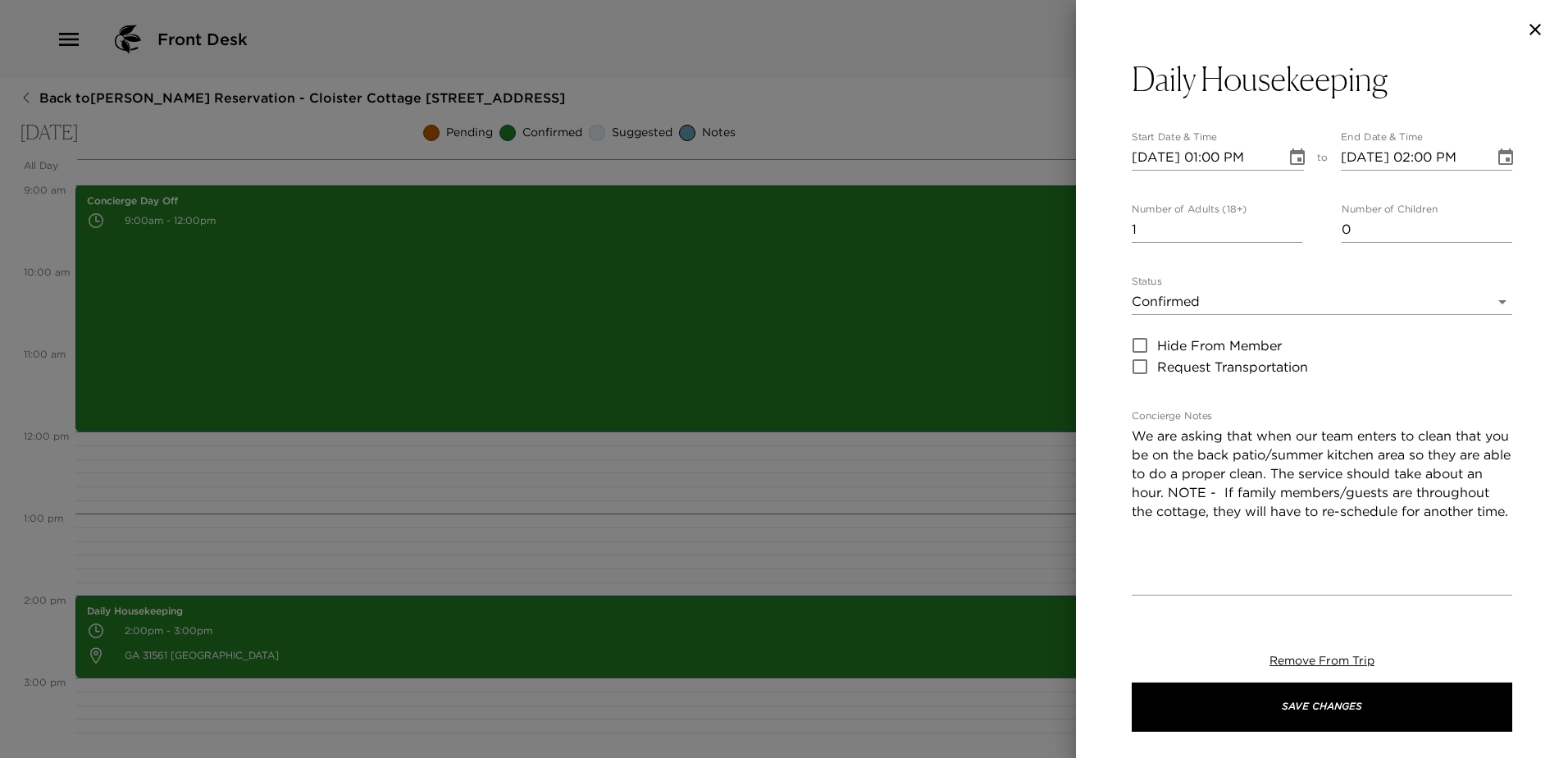
click at [1495, 159] on icon "Choose date, selected date is Sep 7, 2025" at bounding box center [1505, 157] width 20 height 20
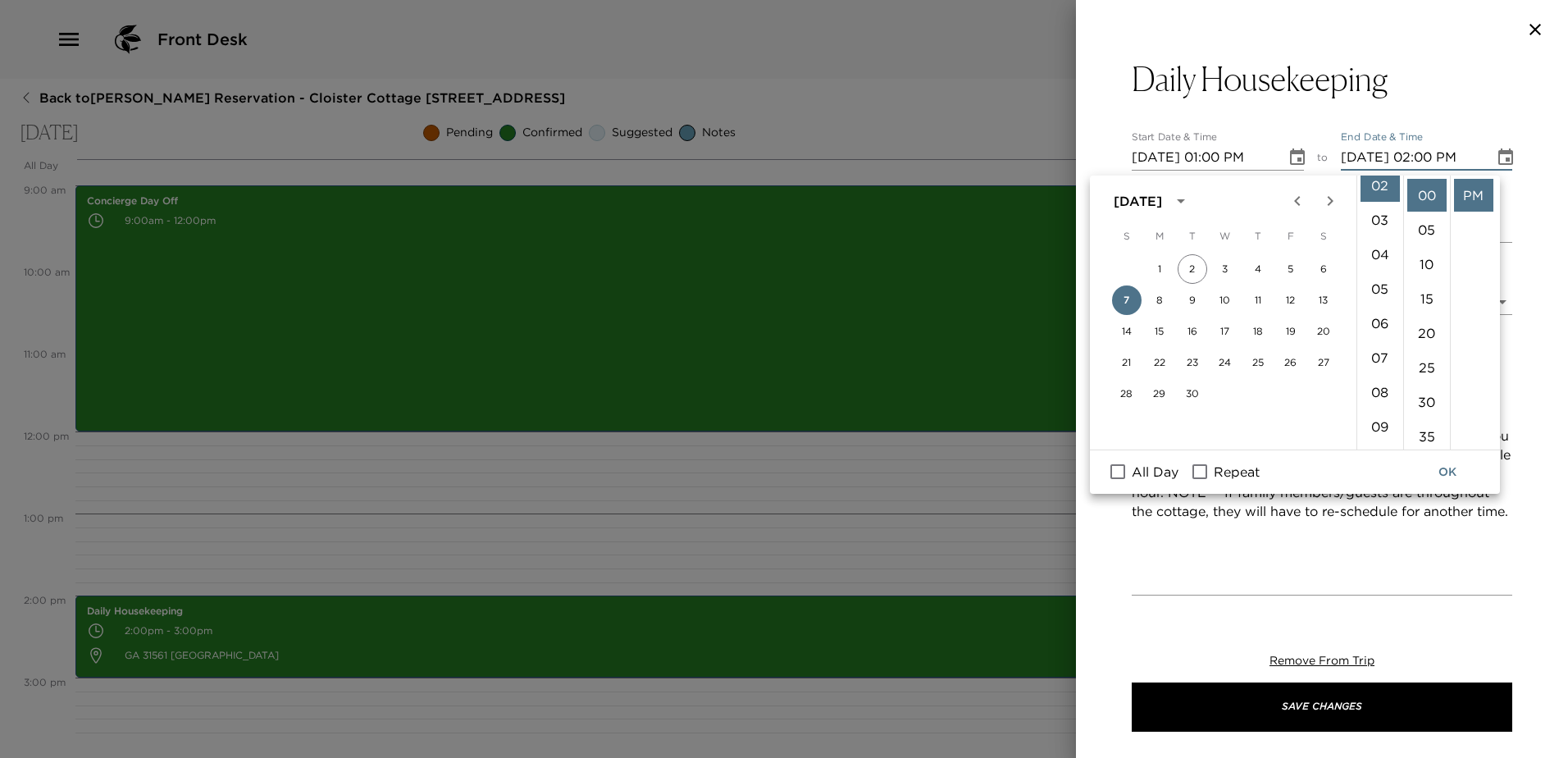
click at [1217, 476] on input "Repeat" at bounding box center [1199, 471] width 35 height 22
checkbox input "true"
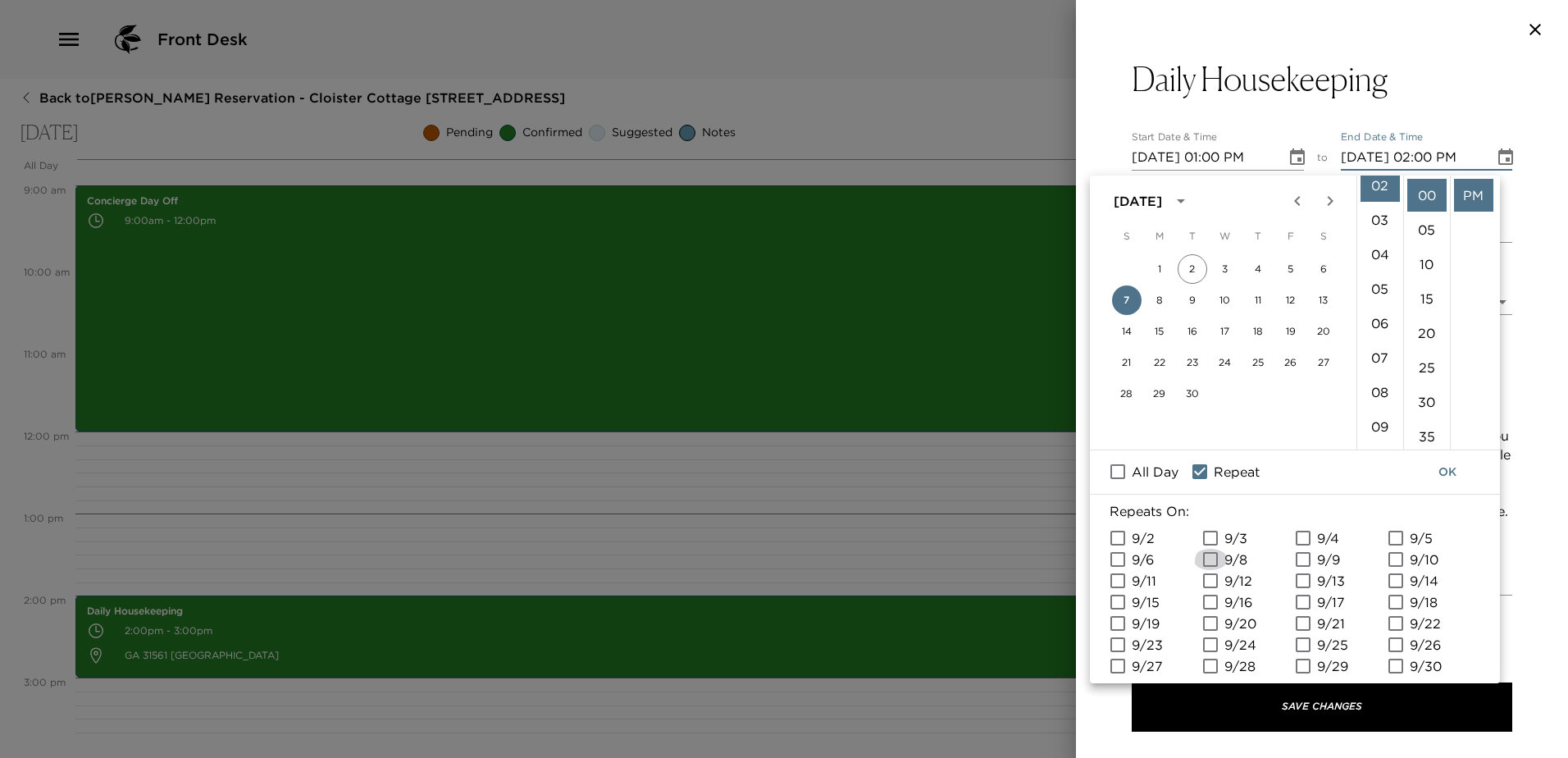
click at [1212, 569] on input "9/8" at bounding box center [1210, 559] width 35 height 22
checkbox input "true"
click at [1301, 569] on input "9/9" at bounding box center [1303, 559] width 35 height 22
checkbox input "true"
drag, startPoint x: 1401, startPoint y: 577, endPoint x: 1189, endPoint y: 633, distance: 219.3
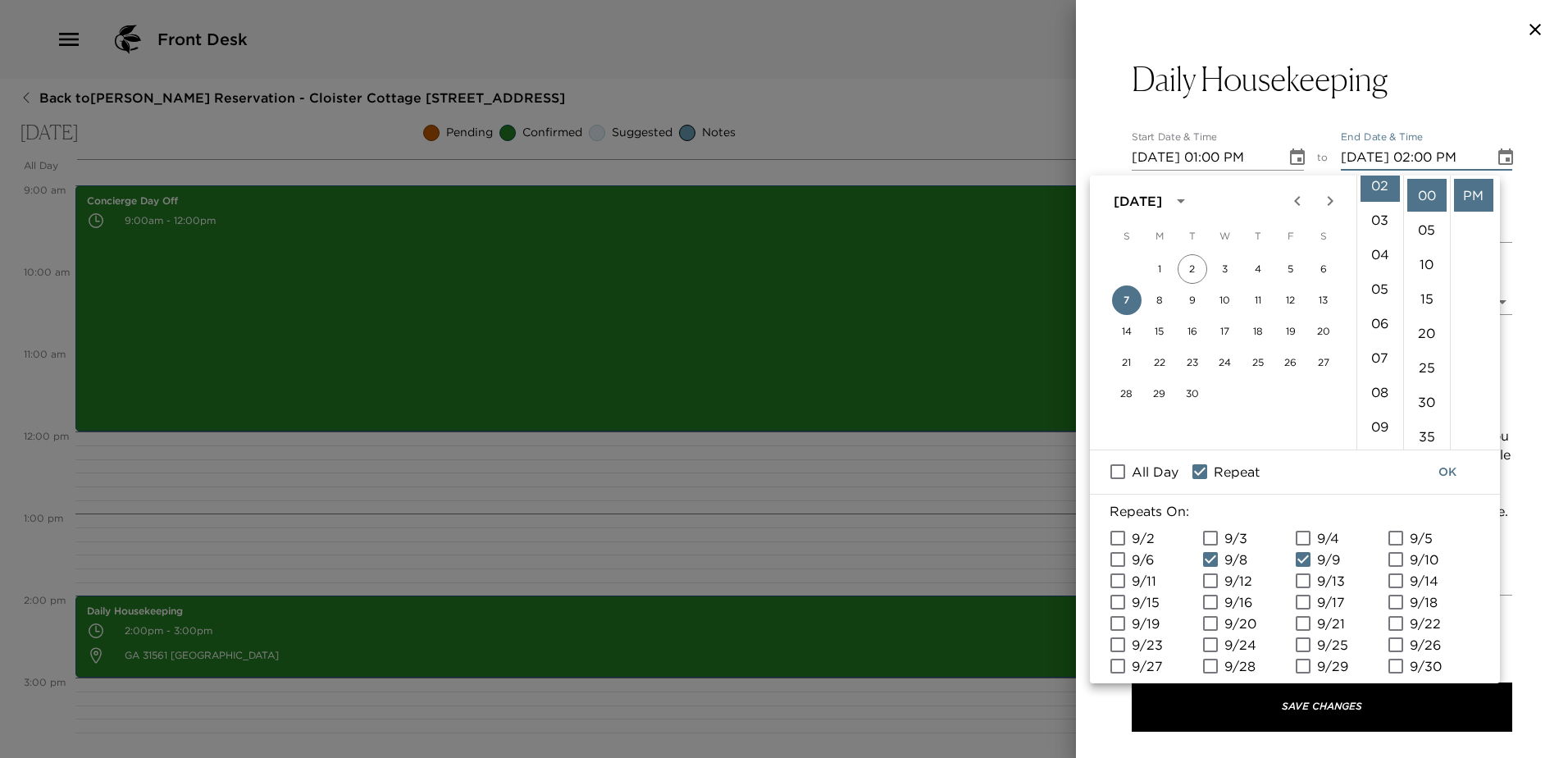
click at [1401, 569] on input "9/10" at bounding box center [1395, 559] width 35 height 22
checkbox input "true"
click at [1122, 591] on input "9/11" at bounding box center [1117, 580] width 35 height 22
checkbox input "true"
click at [1210, 591] on input "9/12" at bounding box center [1210, 580] width 35 height 22
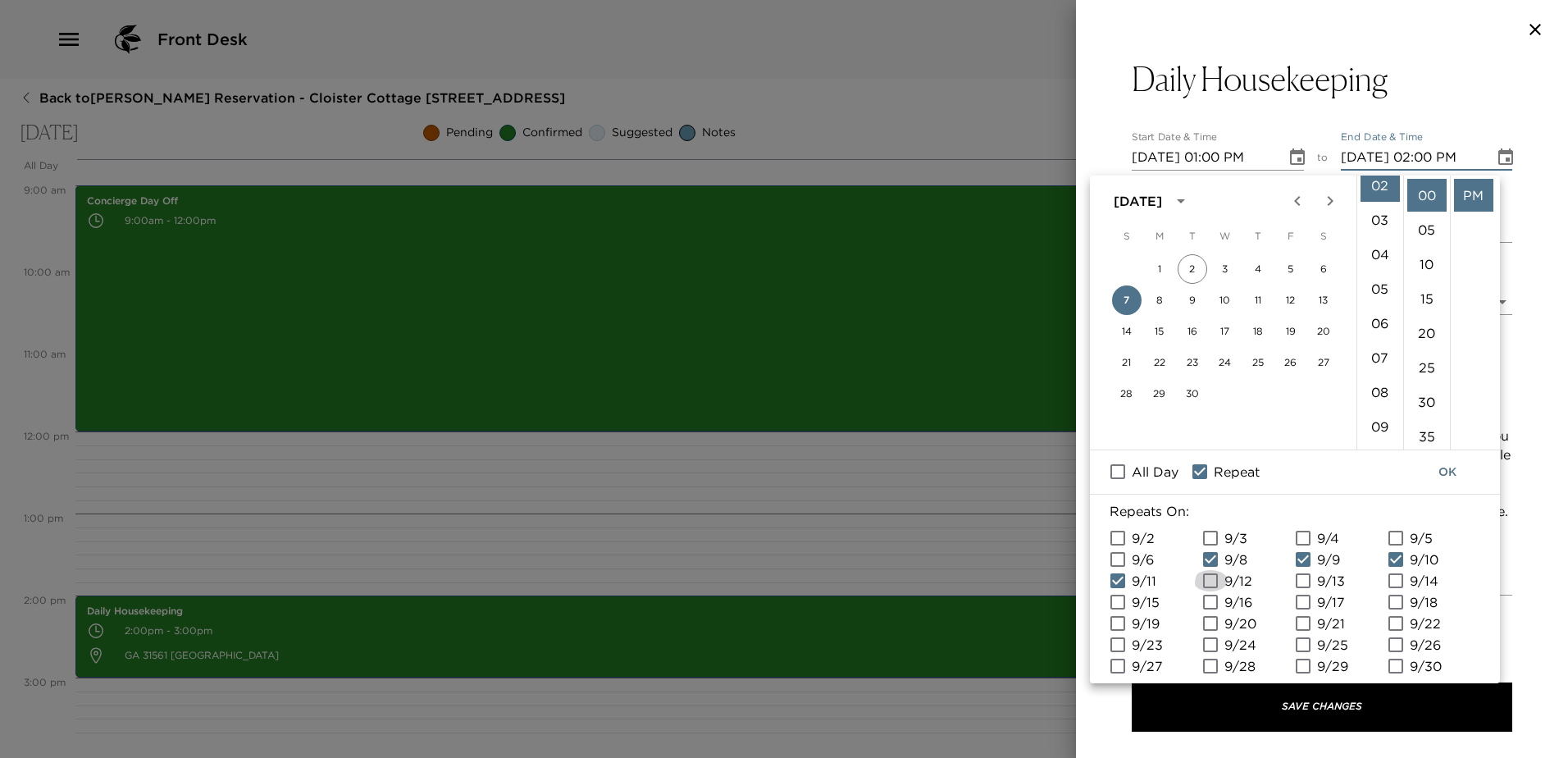
checkbox input "true"
drag, startPoint x: 1297, startPoint y: 602, endPoint x: 1331, endPoint y: 603, distance: 34.0
click at [1298, 591] on input "9/13" at bounding box center [1303, 580] width 35 height 22
checkbox input "true"
click at [1403, 591] on input "9/14" at bounding box center [1395, 580] width 35 height 22
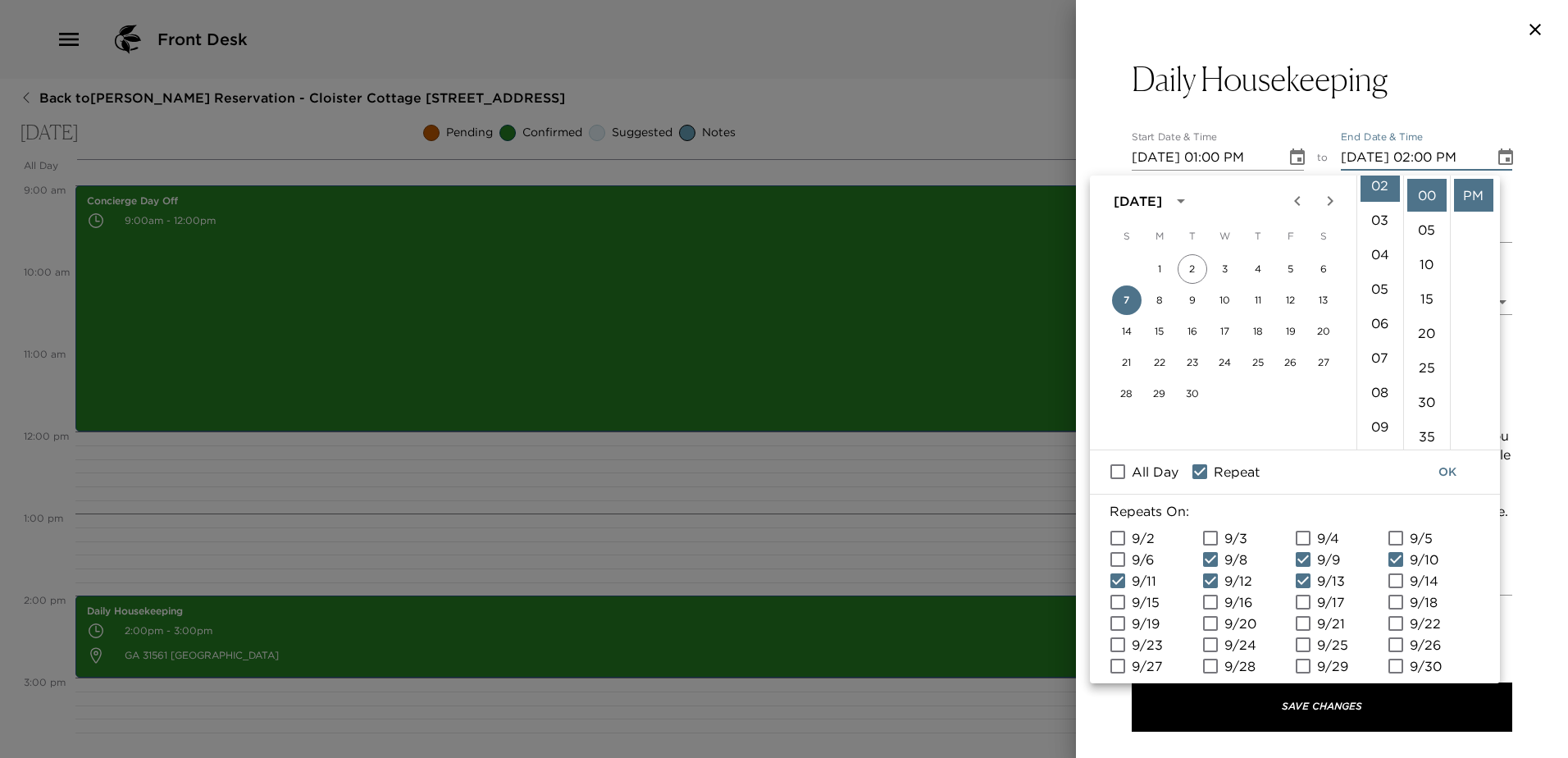
checkbox input "true"
click at [1116, 613] on input "9/15" at bounding box center [1117, 601] width 35 height 22
checkbox input "true"
click at [1211, 613] on input "9/16" at bounding box center [1210, 601] width 35 height 22
checkbox input "true"
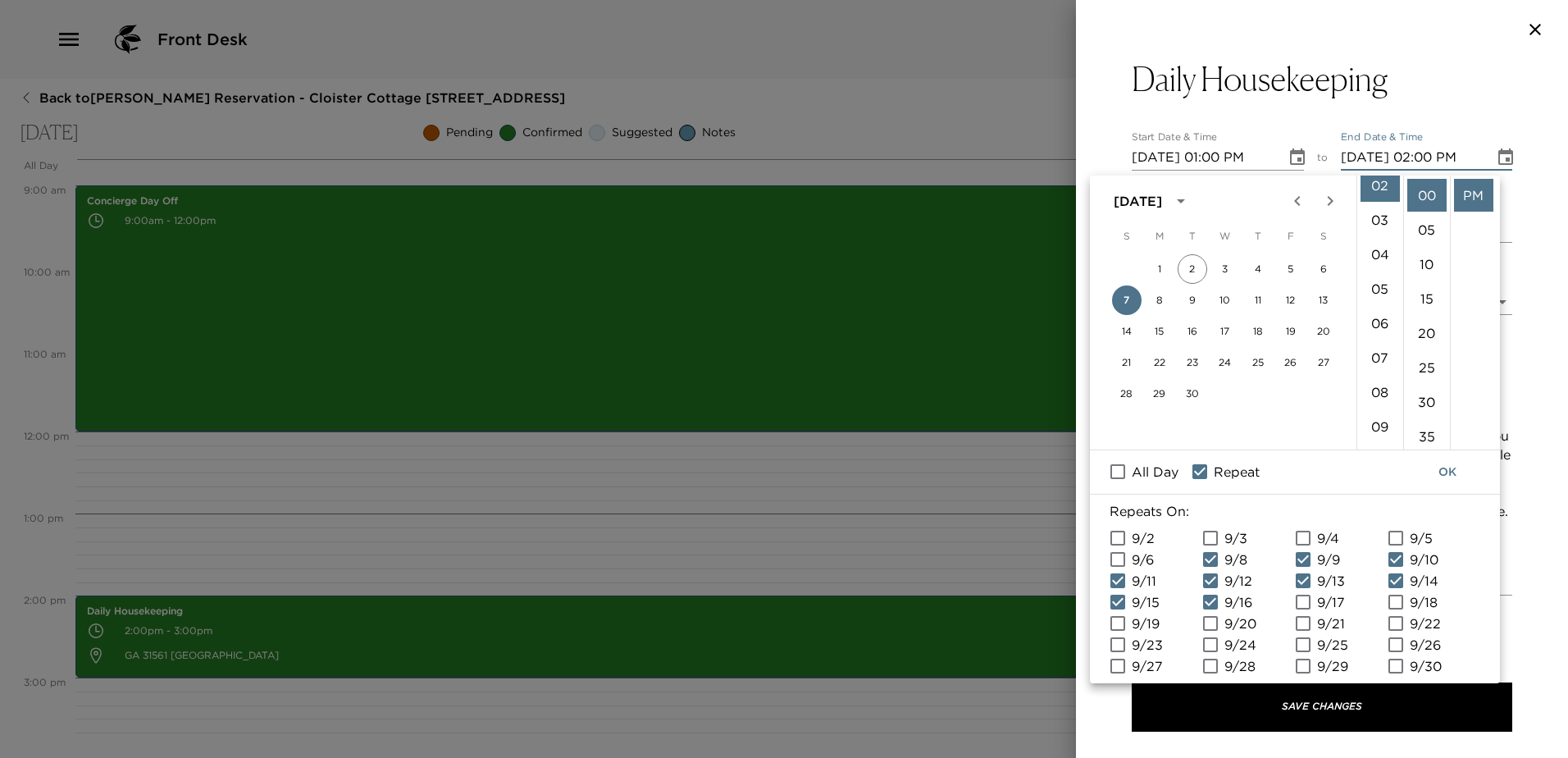
click at [1299, 613] on input "9/17" at bounding box center [1303, 601] width 35 height 22
checkbox input "true"
click at [1398, 613] on input "9/18" at bounding box center [1395, 601] width 35 height 22
checkbox input "true"
click at [1120, 634] on input "9/19" at bounding box center [1117, 623] width 35 height 22
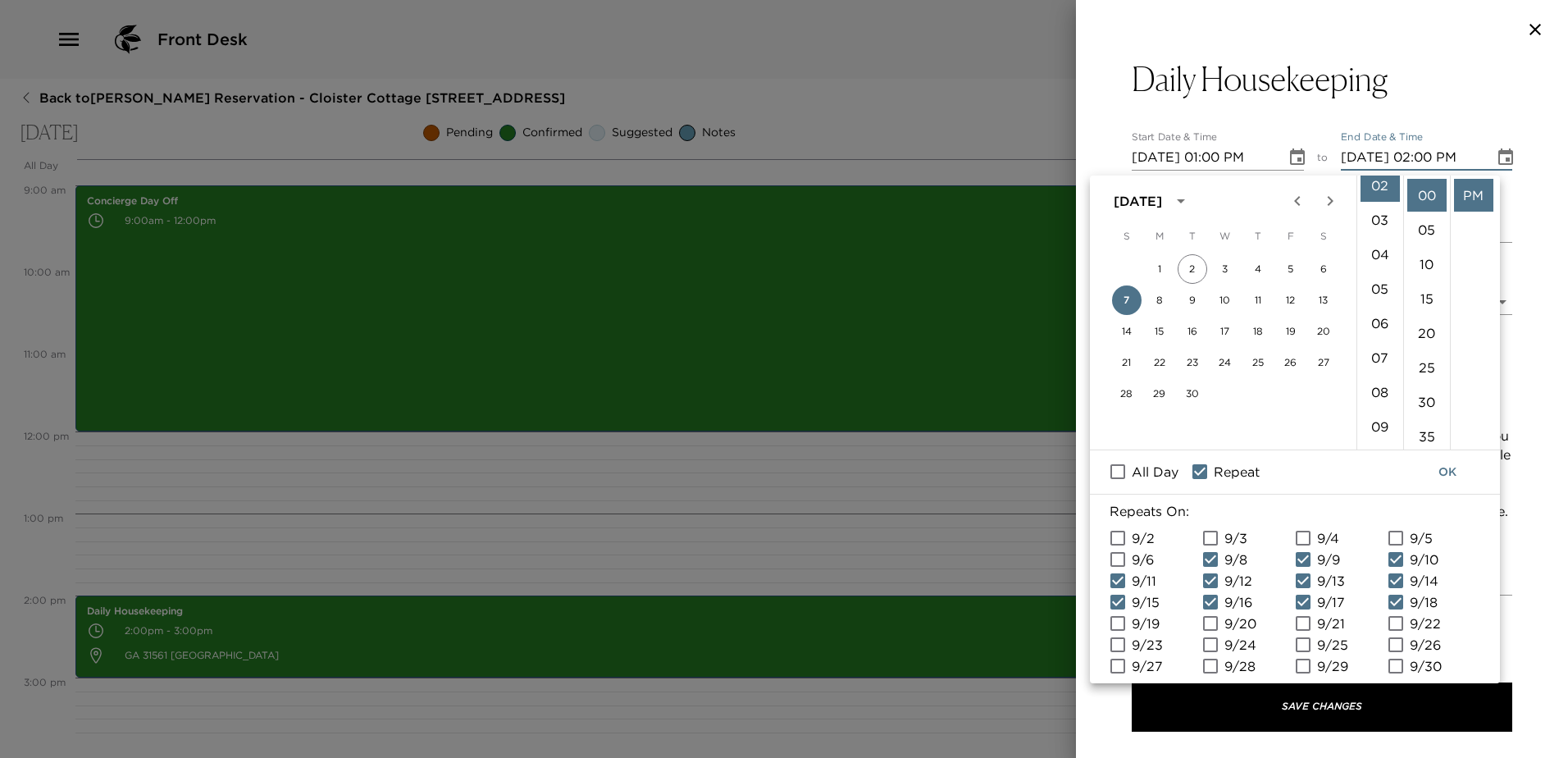
checkbox input "true"
click at [1215, 634] on input "9/20" at bounding box center [1210, 623] width 35 height 22
checkbox input "true"
click at [1309, 634] on input "9/21" at bounding box center [1303, 623] width 35 height 22
checkbox input "true"
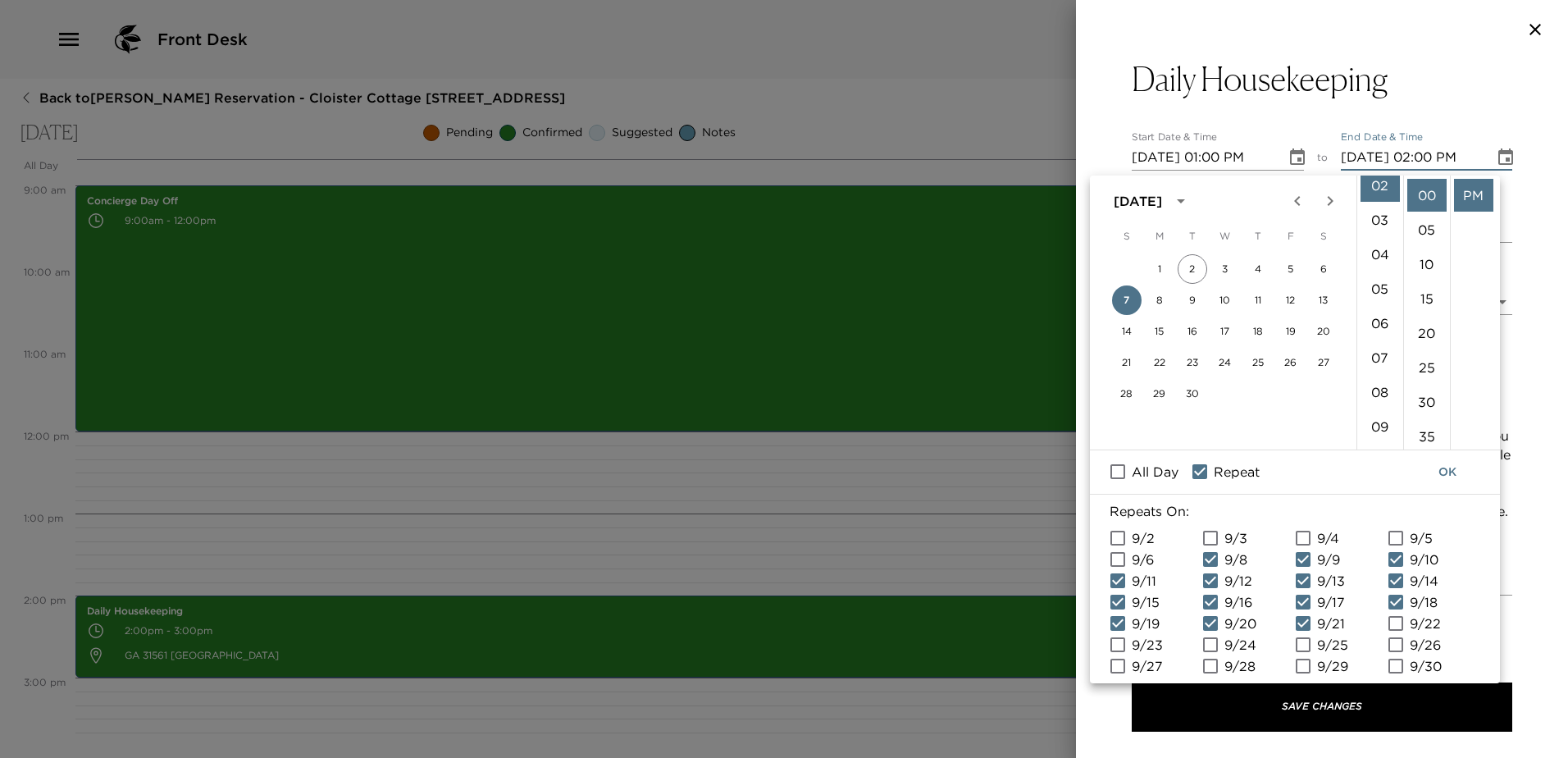
click at [1400, 634] on input "9/22" at bounding box center [1395, 623] width 35 height 22
checkbox input "true"
click at [1397, 655] on input "9/26" at bounding box center [1395, 644] width 35 height 22
checkbox input "true"
click at [1306, 655] on input "9/25" at bounding box center [1303, 644] width 35 height 22
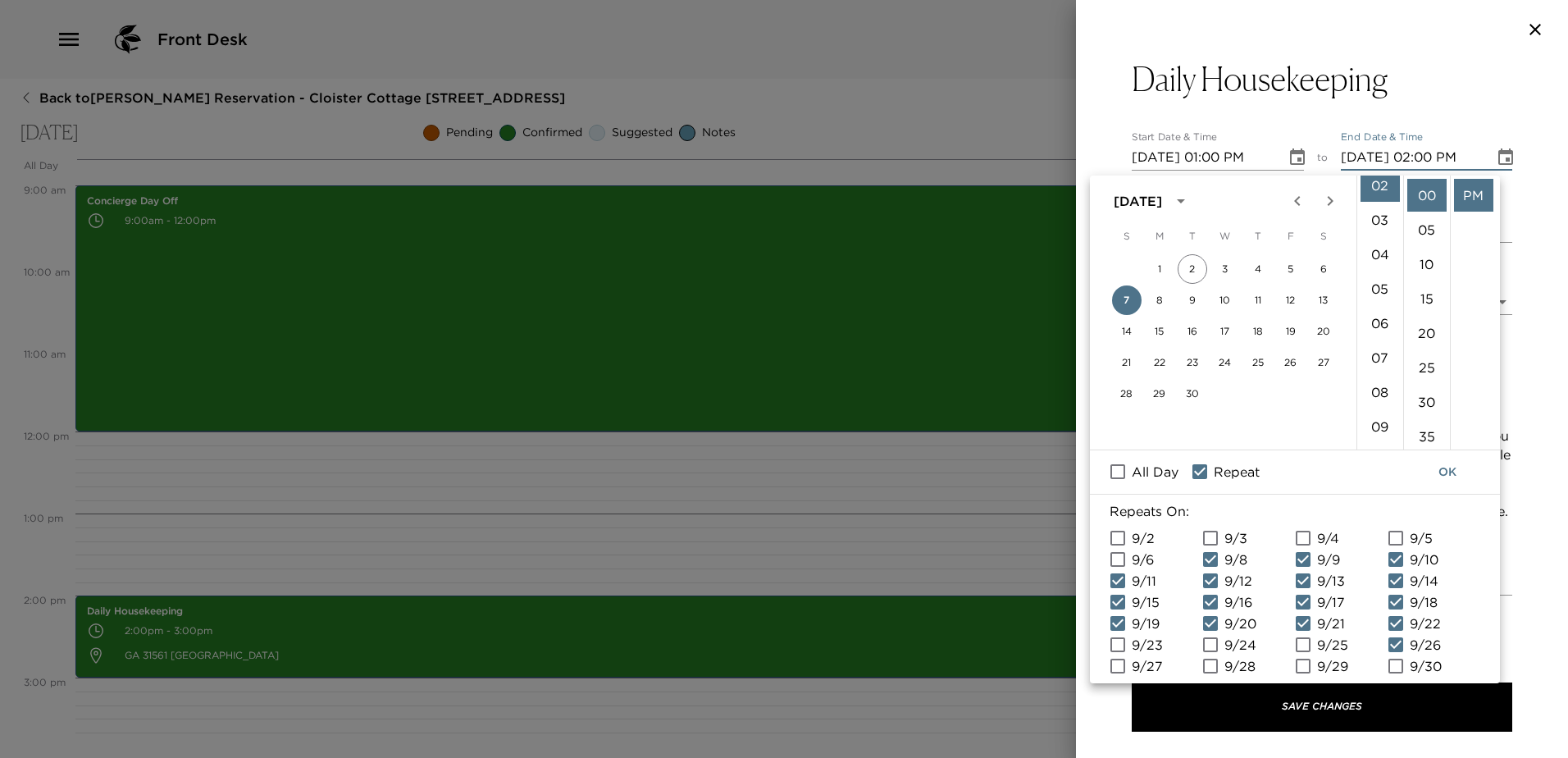
checkbox input "true"
click at [1213, 655] on input "9/24" at bounding box center [1210, 644] width 35 height 22
checkbox input "true"
click at [1119, 655] on input "9/23" at bounding box center [1117, 644] width 35 height 22
checkbox input "true"
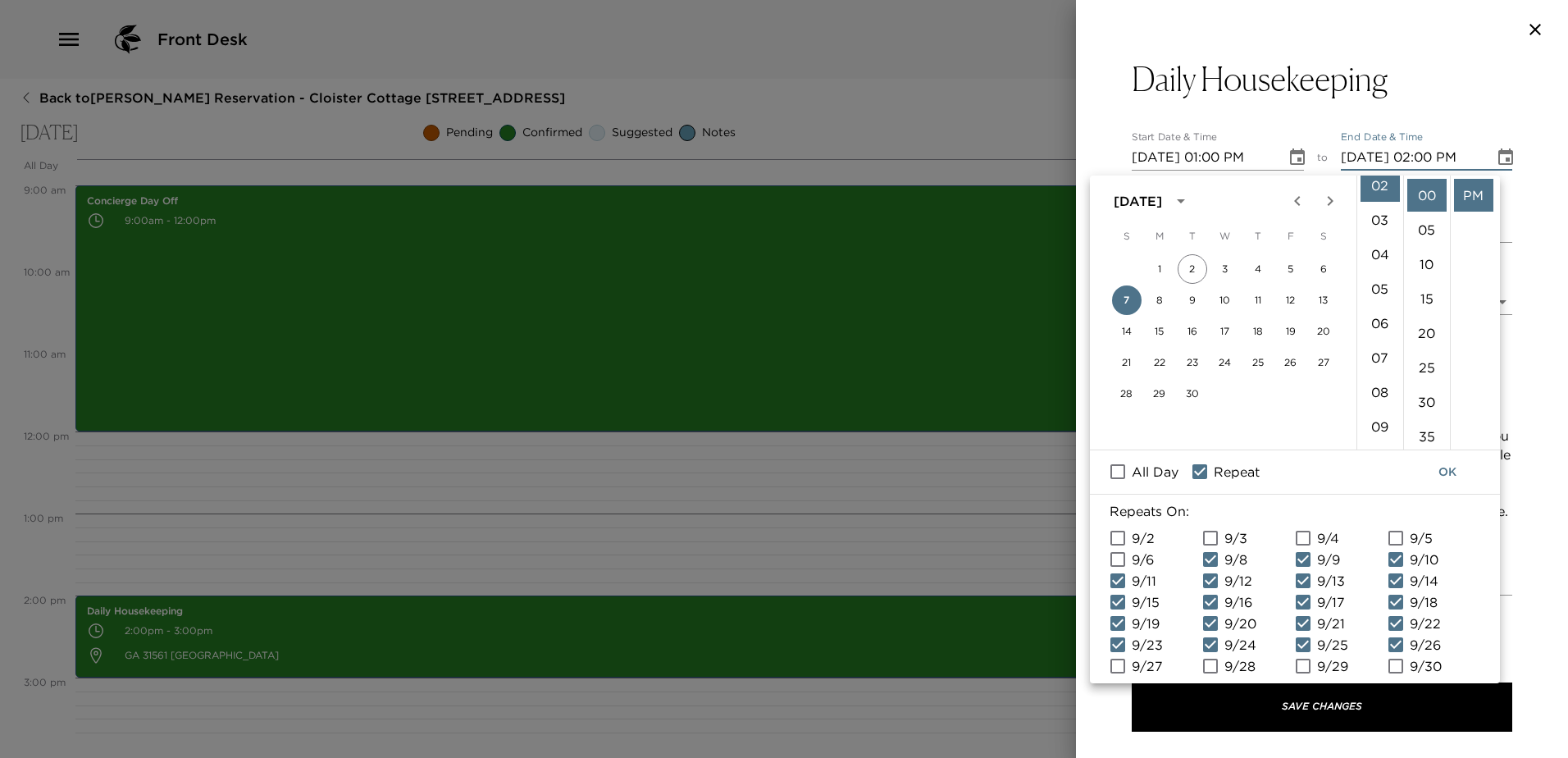
drag, startPoint x: 1116, startPoint y: 702, endPoint x: 1127, endPoint y: 702, distance: 11.0
click at [1117, 676] on input "9/27" at bounding box center [1117, 666] width 35 height 22
checkbox input "true"
click at [1211, 676] on input "9/28" at bounding box center [1210, 666] width 35 height 22
checkbox input "true"
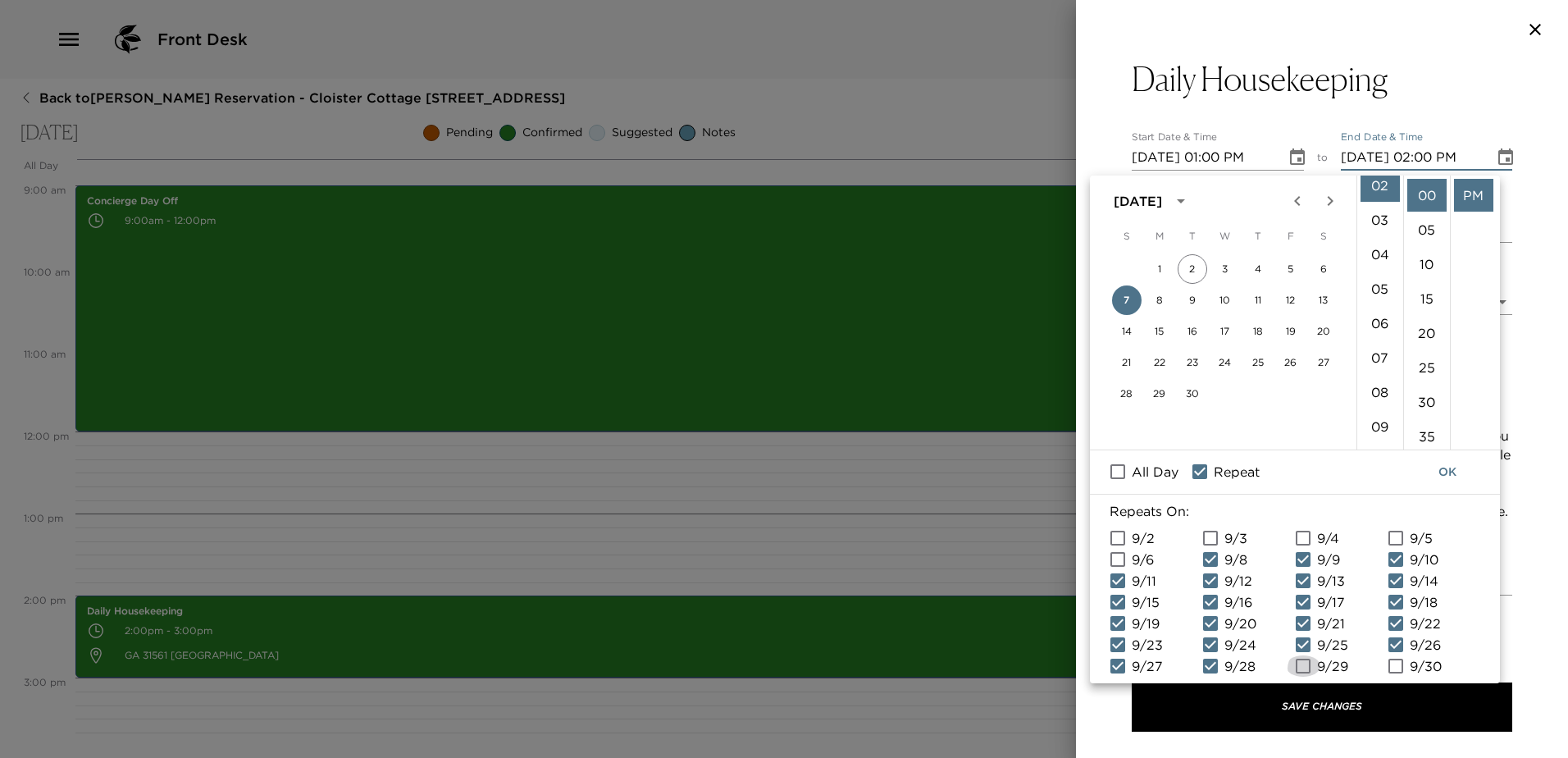
click at [1307, 676] on input "9/29" at bounding box center [1303, 666] width 35 height 22
checkbox input "true"
click at [1397, 676] on input "9/30" at bounding box center [1395, 666] width 35 height 22
checkbox input "true"
click at [1445, 469] on button "OK" at bounding box center [1447, 471] width 53 height 30
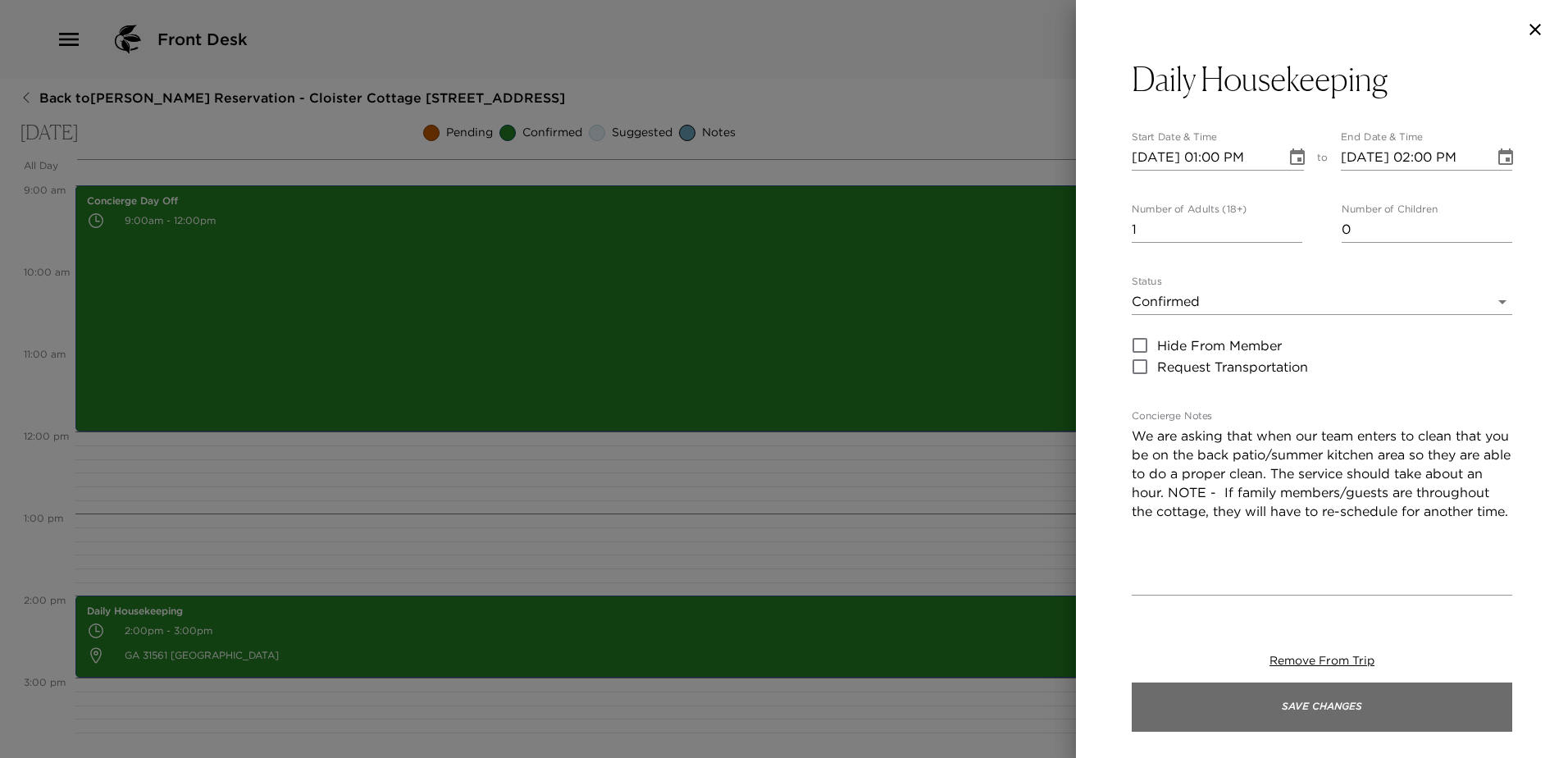
click at [1313, 711] on button "Save Changes" at bounding box center [1322, 707] width 381 height 49
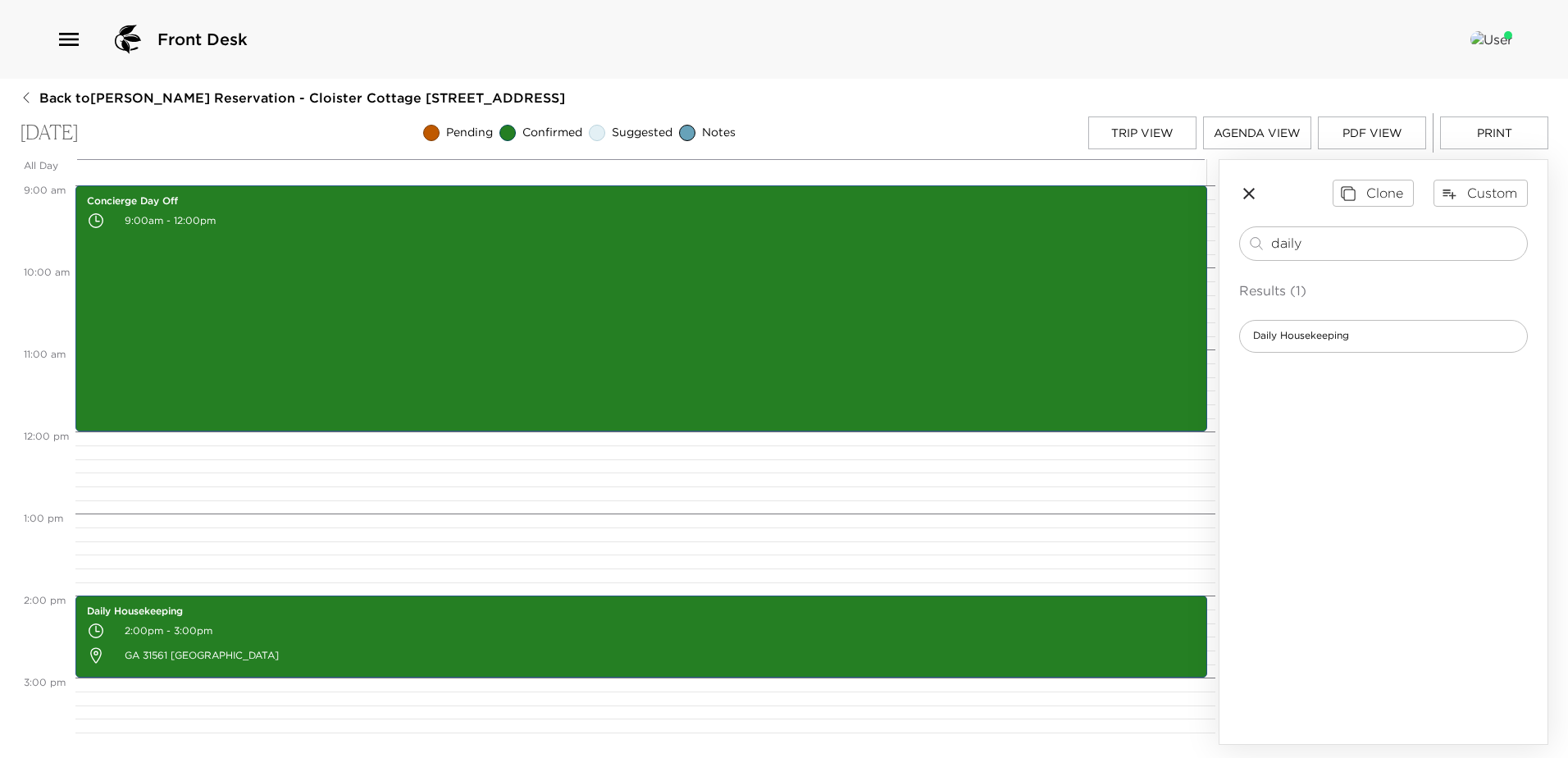
click at [1365, 129] on button "PDF View" at bounding box center [1372, 132] width 108 height 33
